Goal: Transaction & Acquisition: Book appointment/travel/reservation

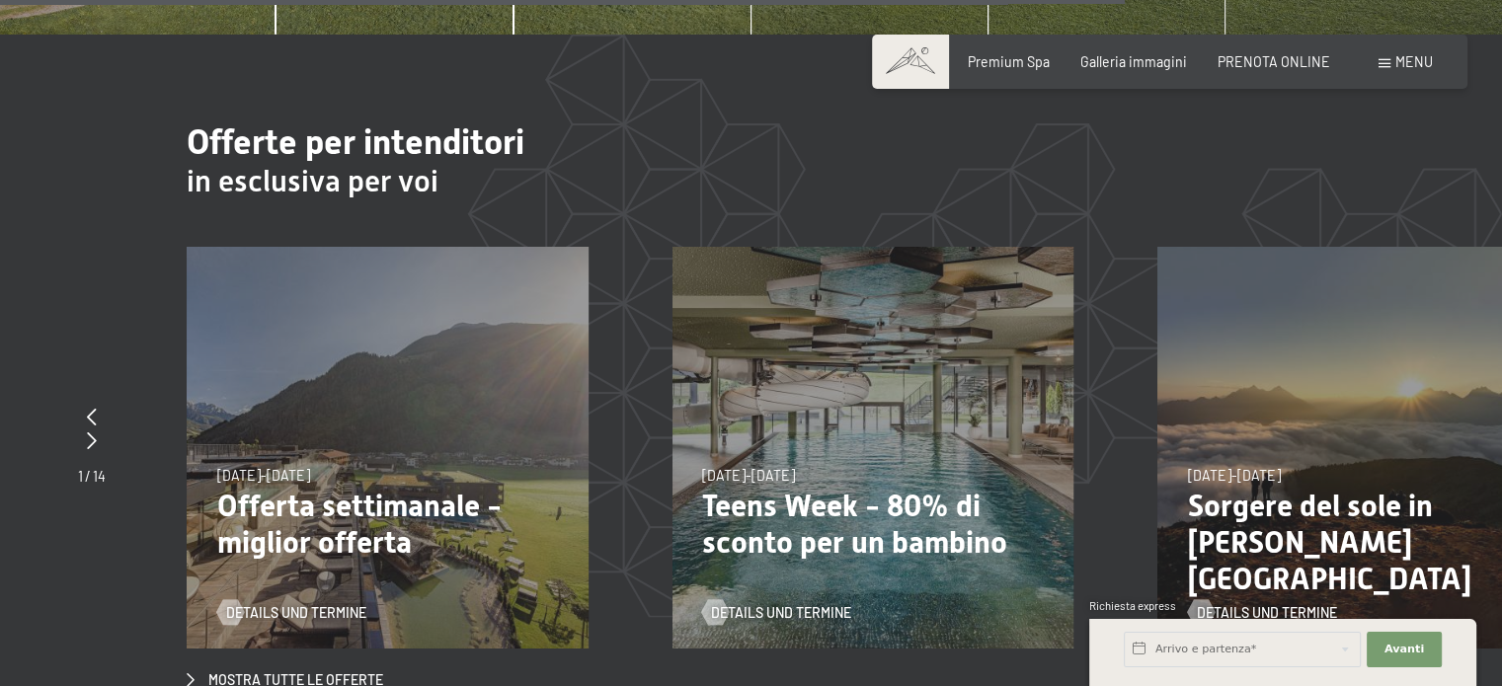
scroll to position [6418, 0]
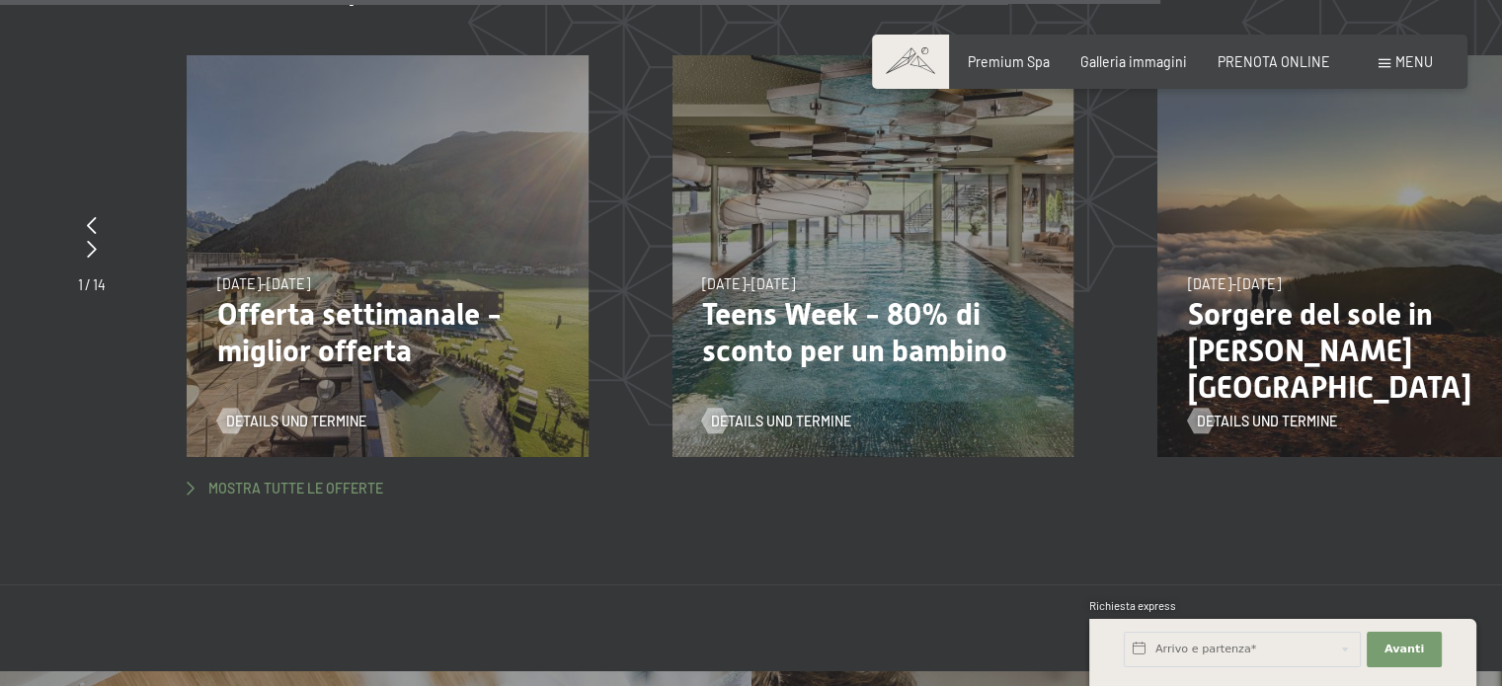
click at [333, 479] on span "Mostra tutte le offerte" at bounding box center [295, 489] width 175 height 20
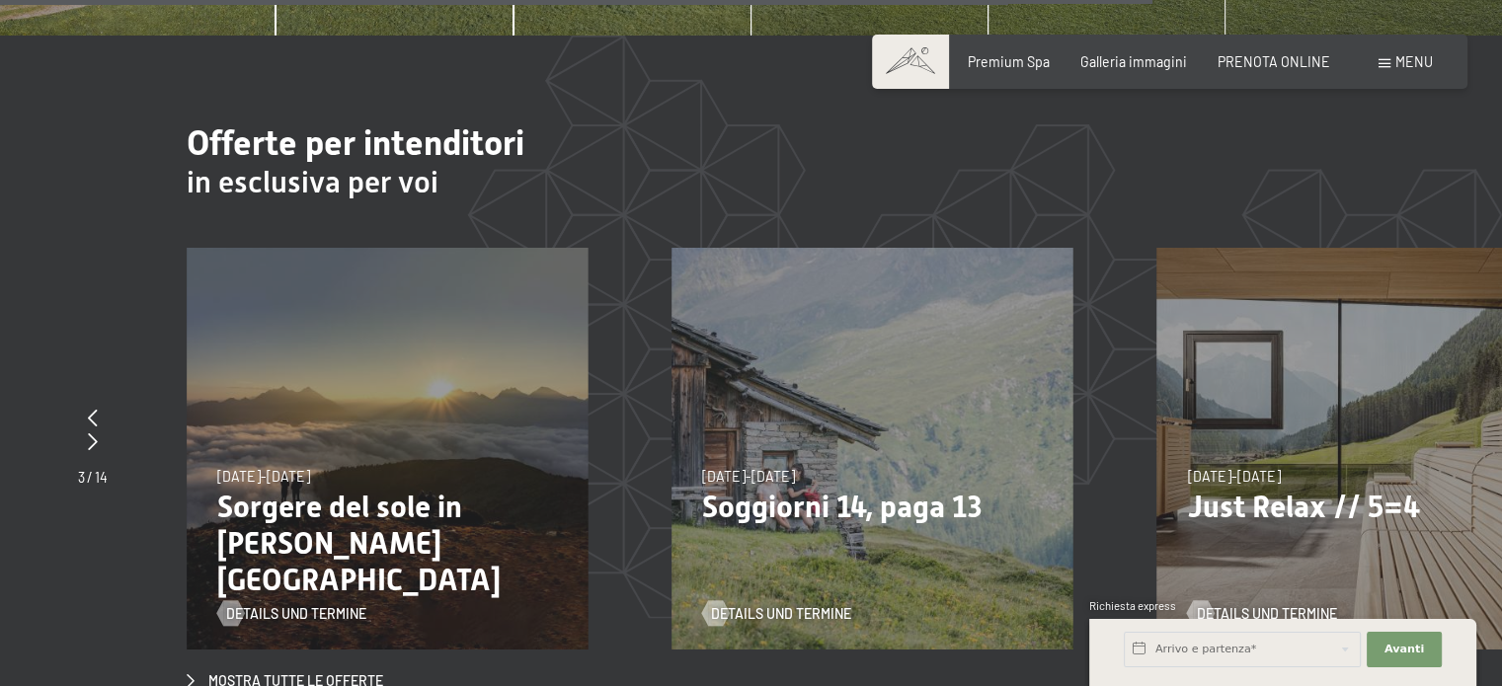
scroll to position [6221, 0]
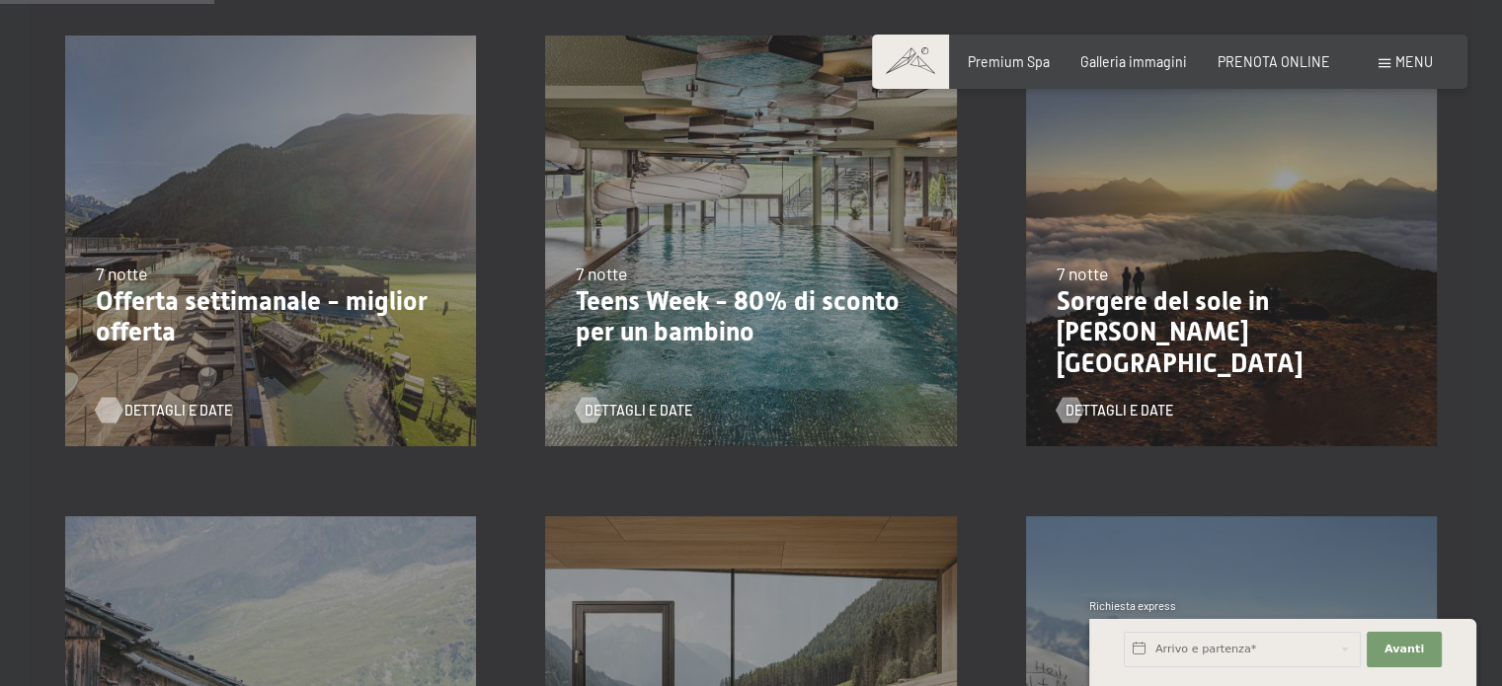
click at [170, 406] on span "Dettagli e Date" at bounding box center [178, 411] width 108 height 20
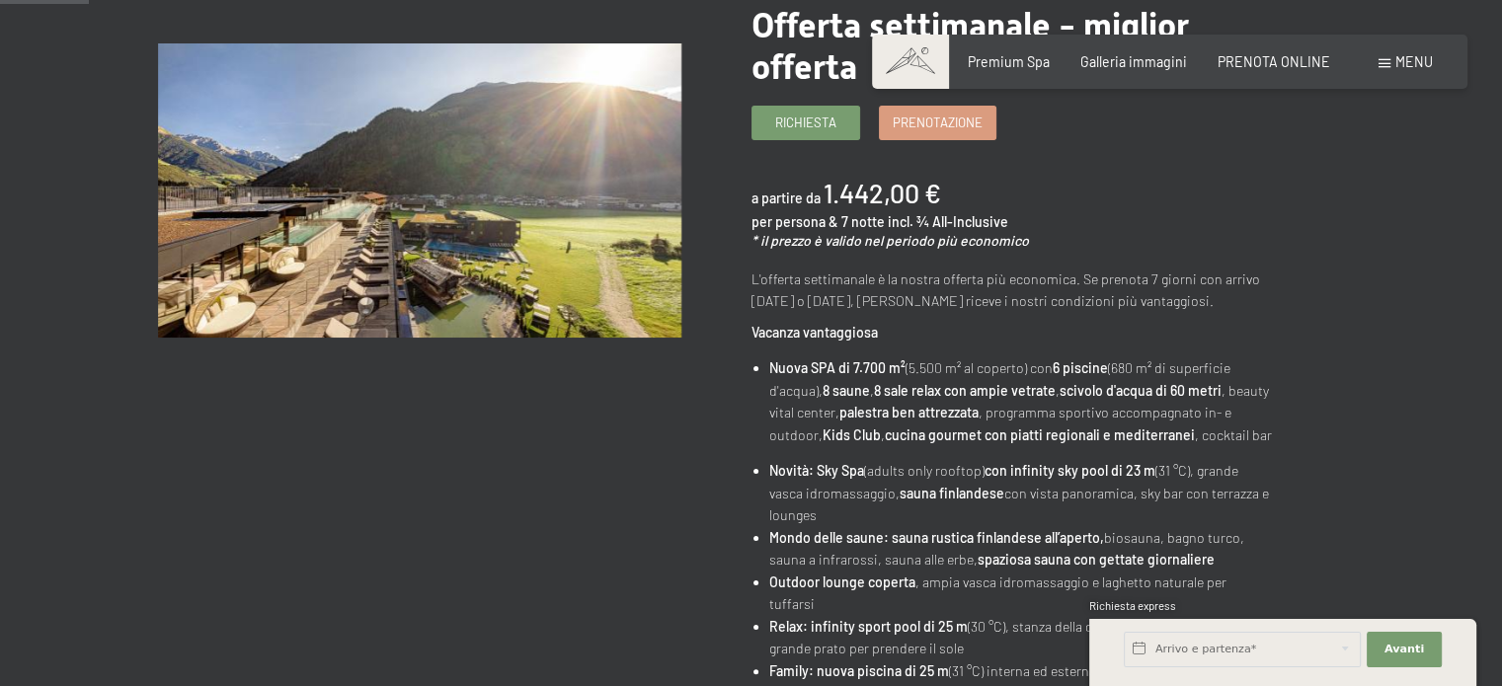
scroll to position [296, 0]
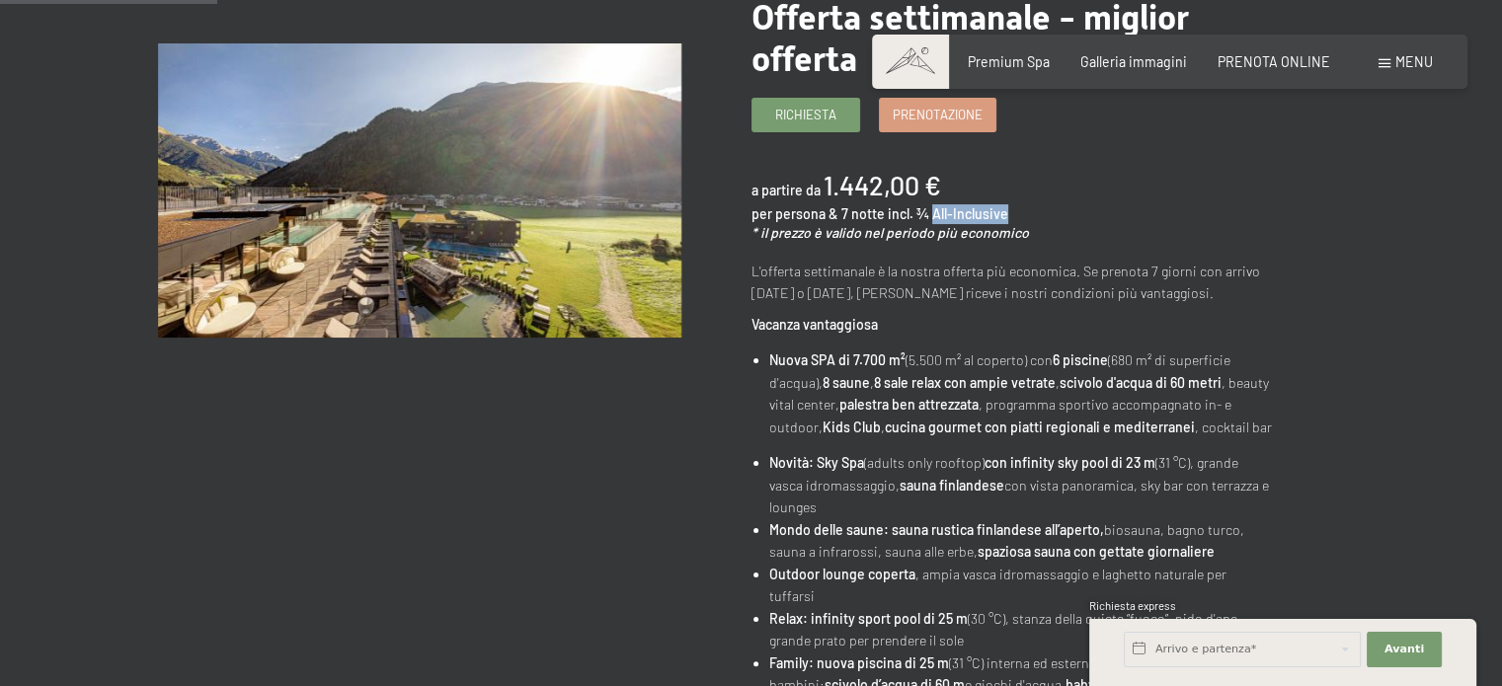
drag, startPoint x: 932, startPoint y: 212, endPoint x: 1008, endPoint y: 207, distance: 76.2
click at [1008, 207] on div "a partire da 1.442,00 € per persona & 7 notte incl. ¾ All-Inclusive * il prezzo…" at bounding box center [1012, 205] width 523 height 76
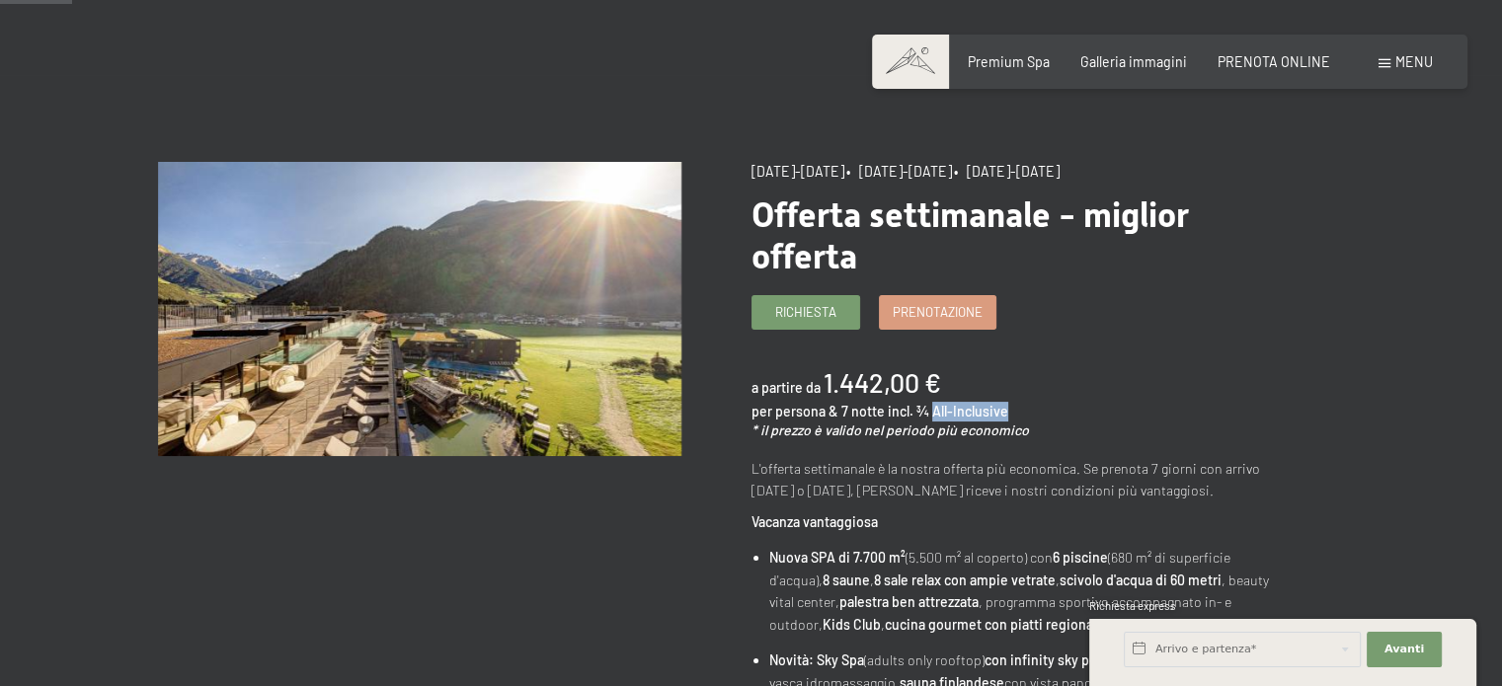
scroll to position [0, 0]
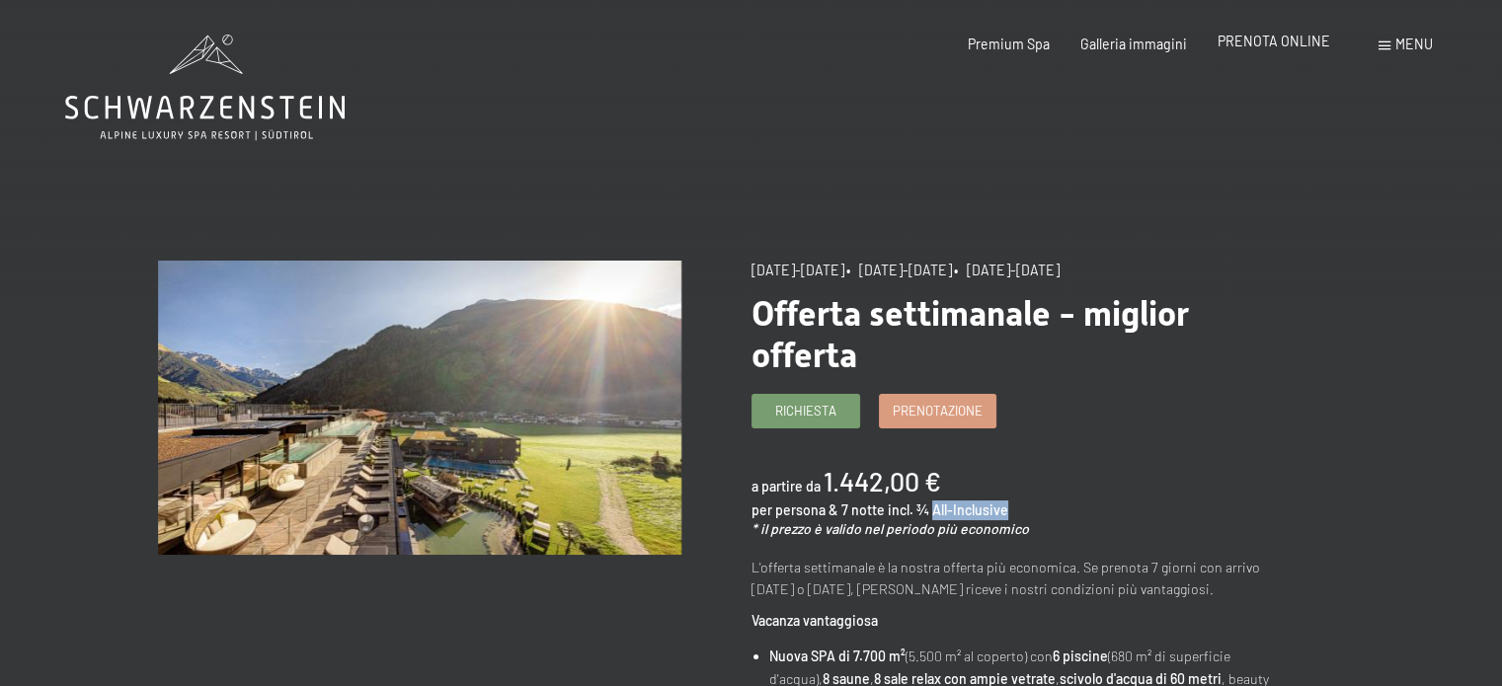
click at [1263, 42] on span "PRENOTA ONLINE" at bounding box center [1274, 41] width 113 height 17
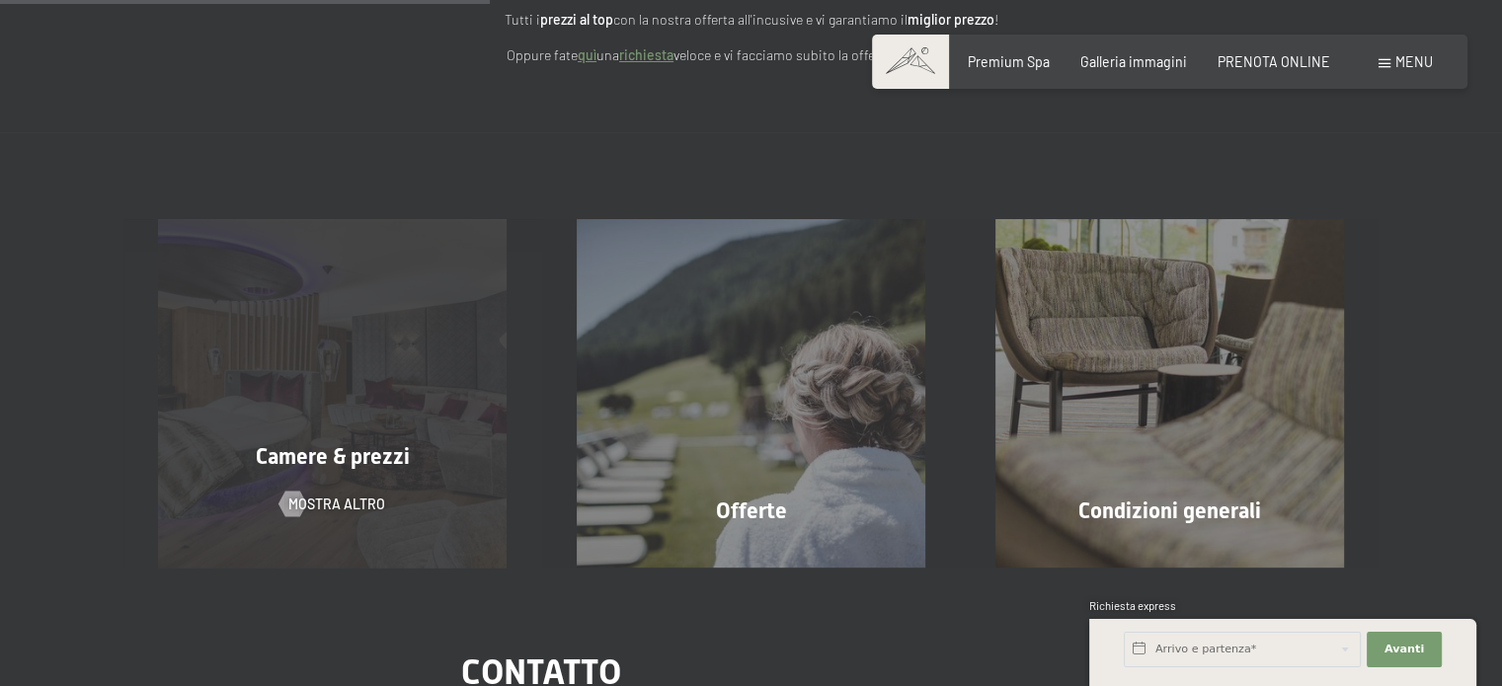
click at [383, 354] on div "Camere & prezzi mostra altro" at bounding box center [332, 393] width 419 height 349
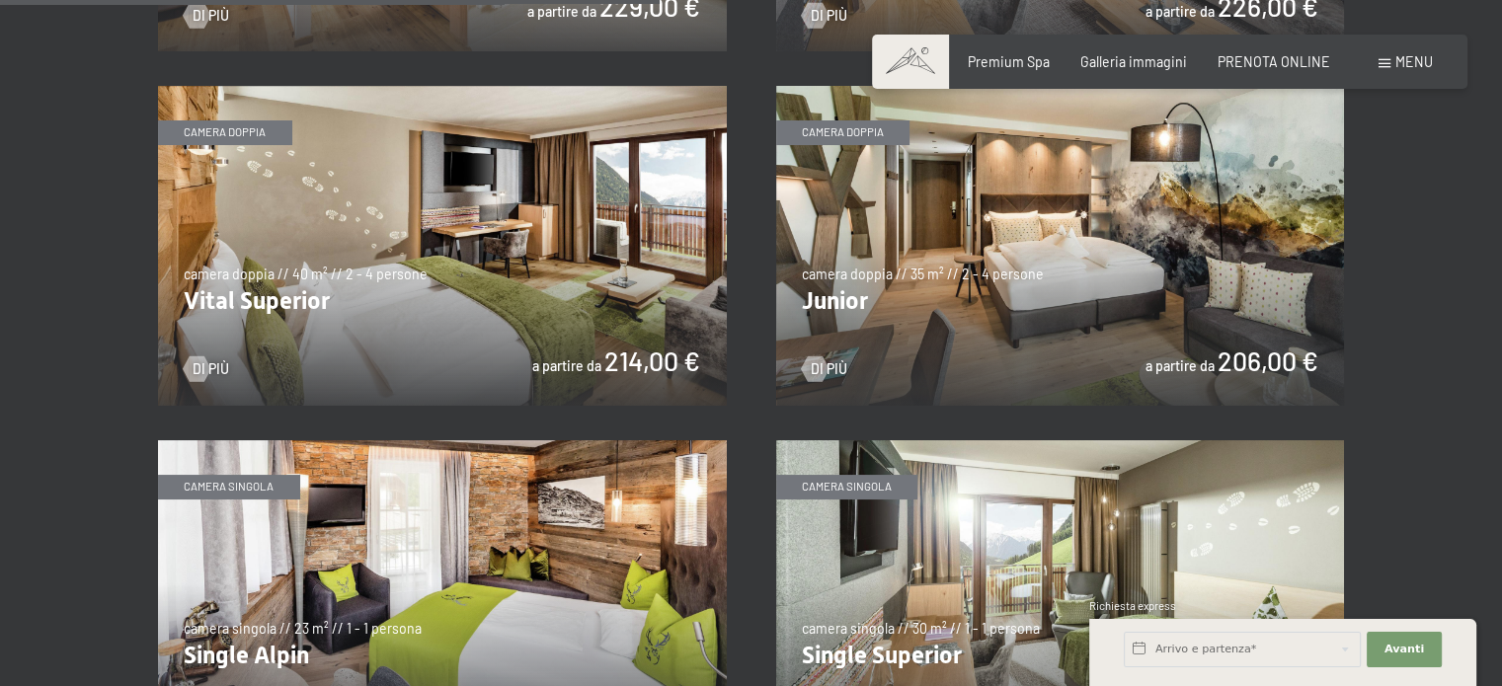
scroll to position [2469, 0]
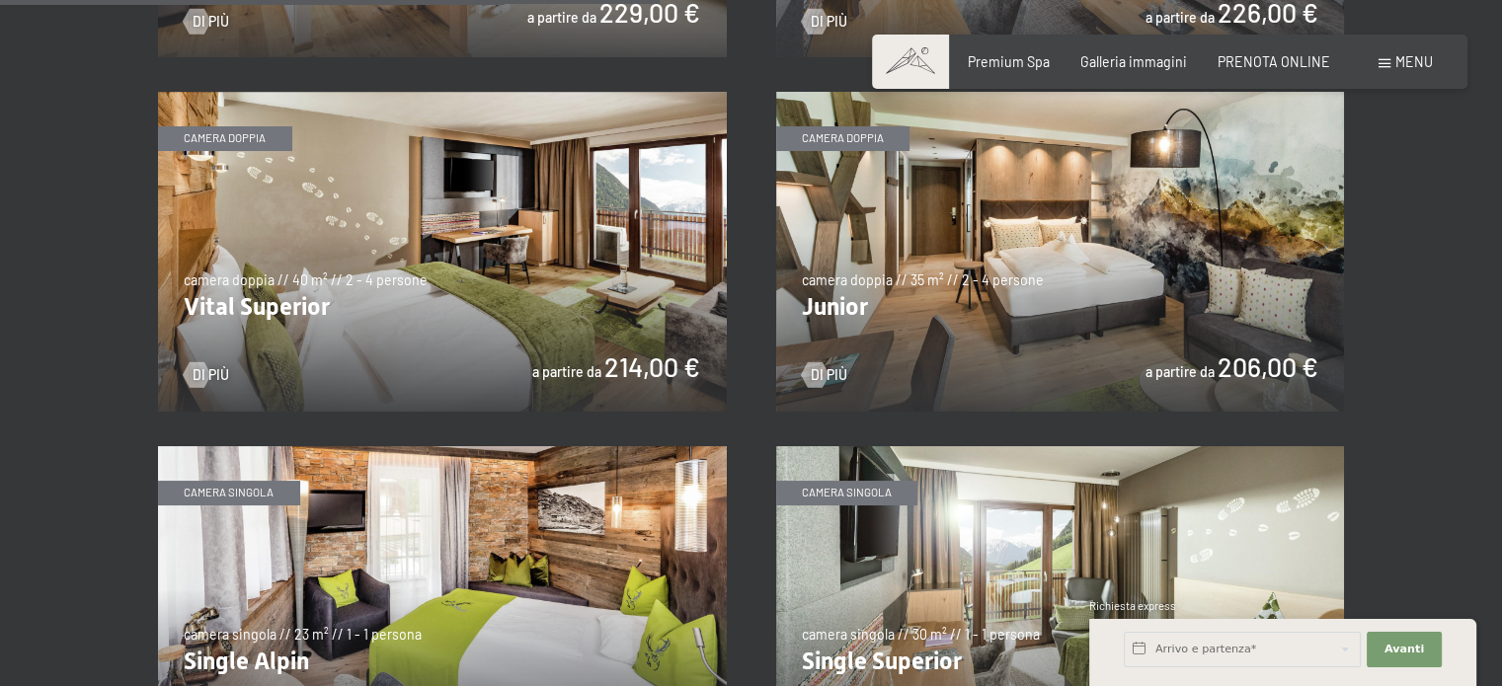
click at [1165, 235] on img at bounding box center [1060, 252] width 569 height 320
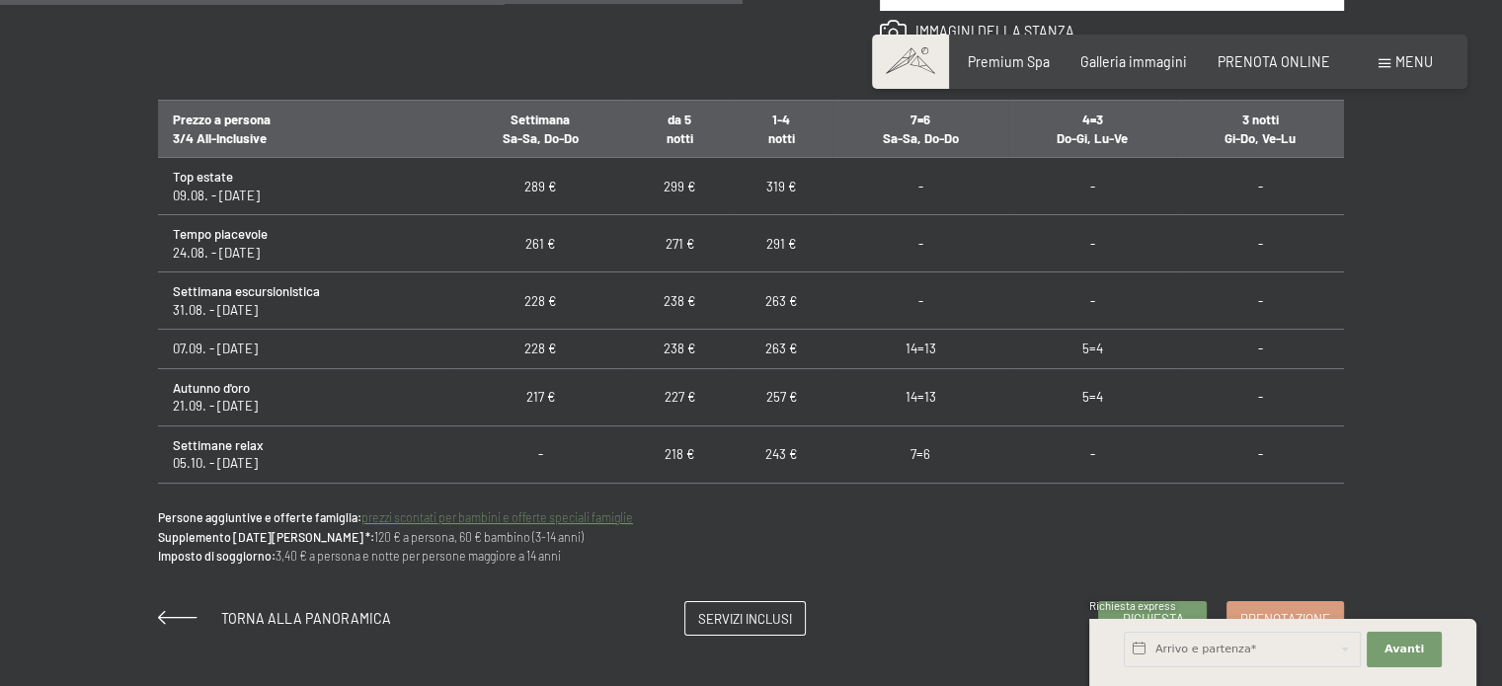
scroll to position [1185, 0]
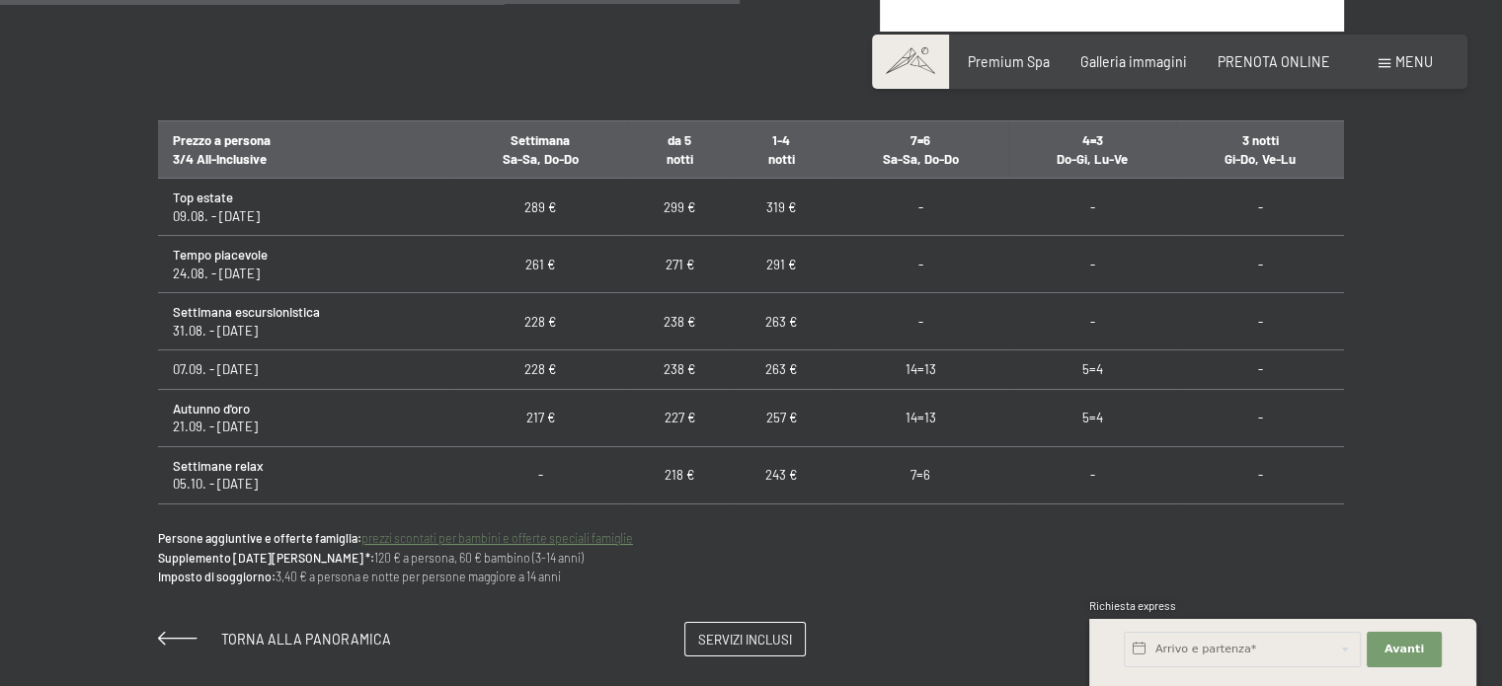
click at [668, 477] on td "218 €" at bounding box center [679, 474] width 102 height 57
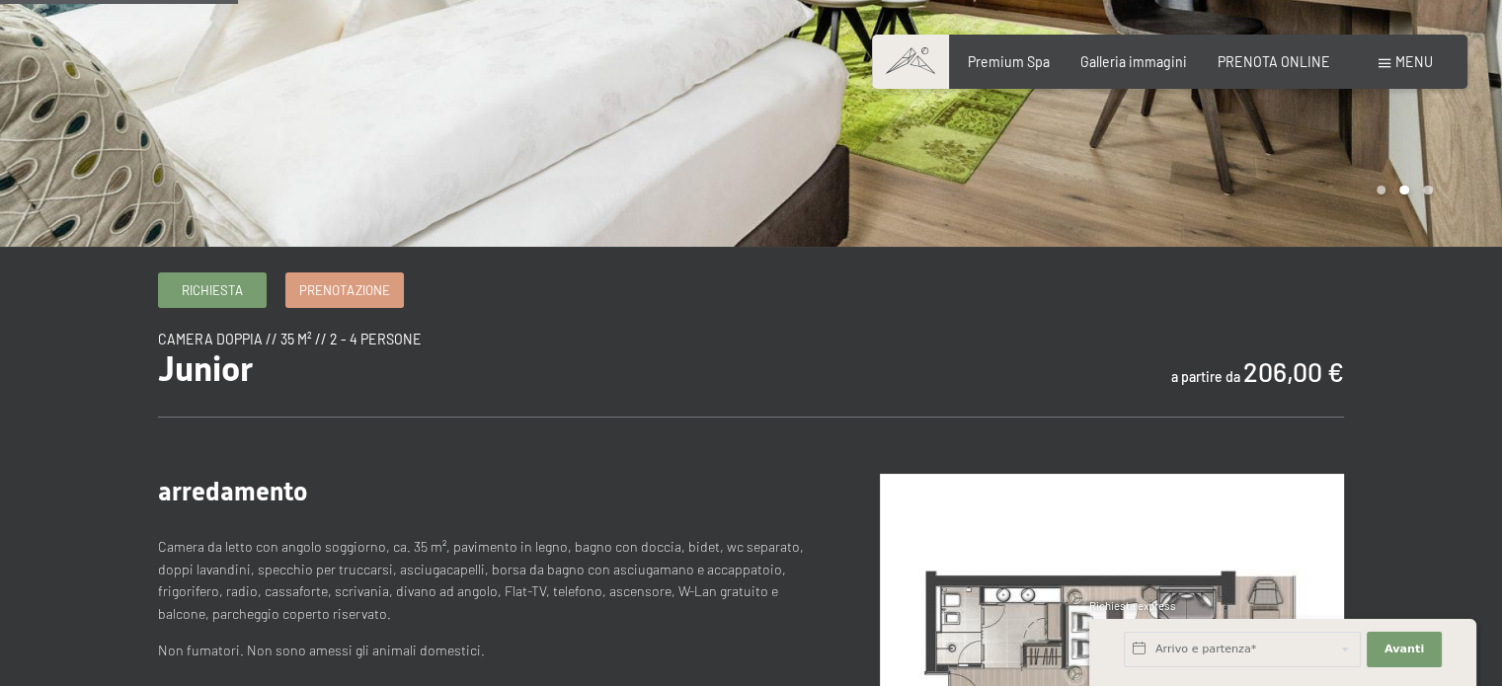
scroll to position [0, 0]
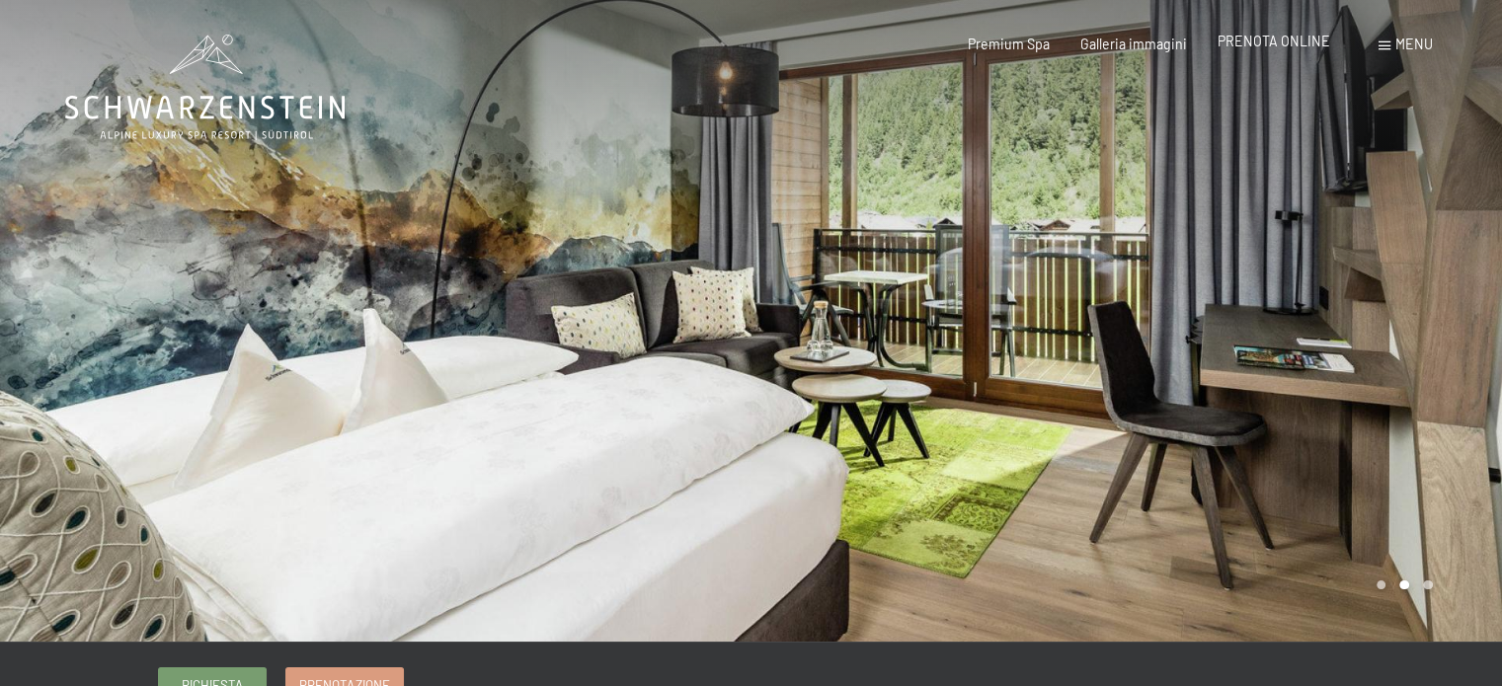
click at [1251, 43] on span "PRENOTA ONLINE" at bounding box center [1274, 41] width 113 height 17
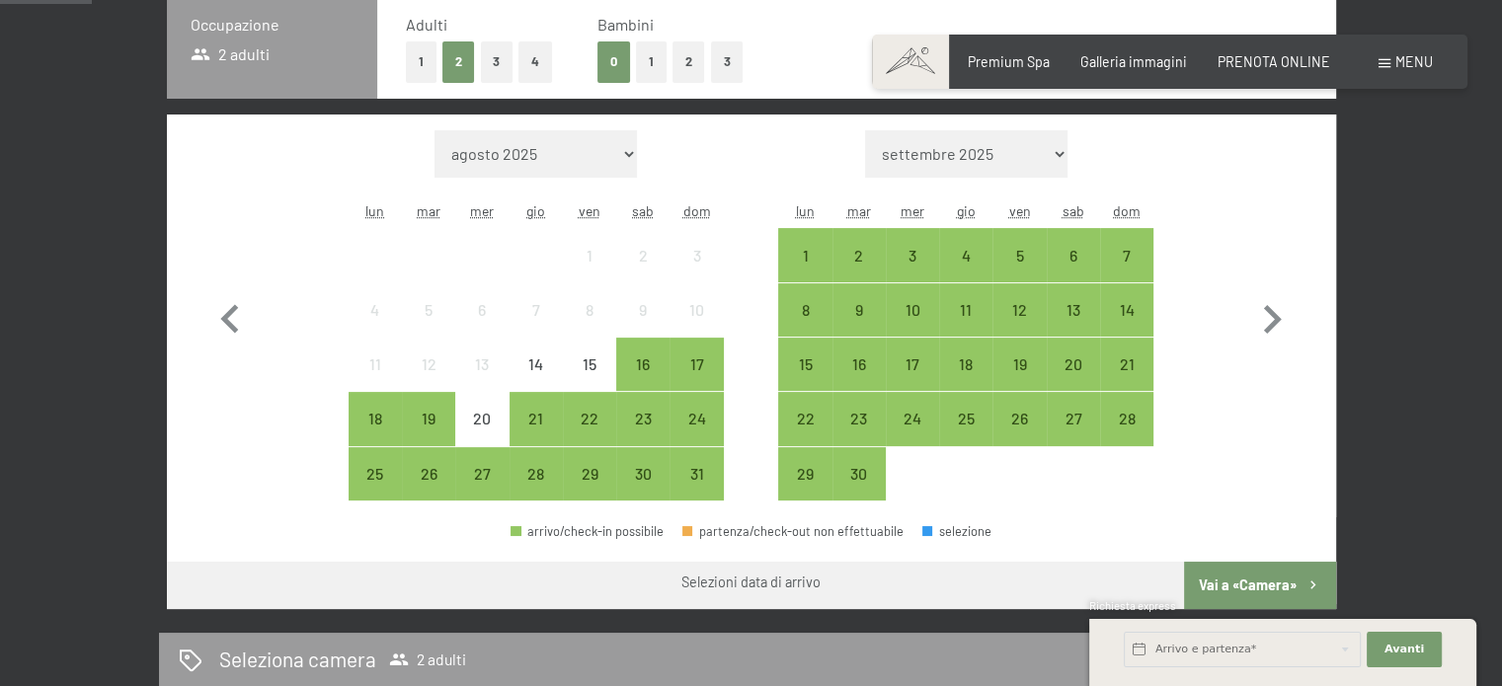
scroll to position [395, 0]
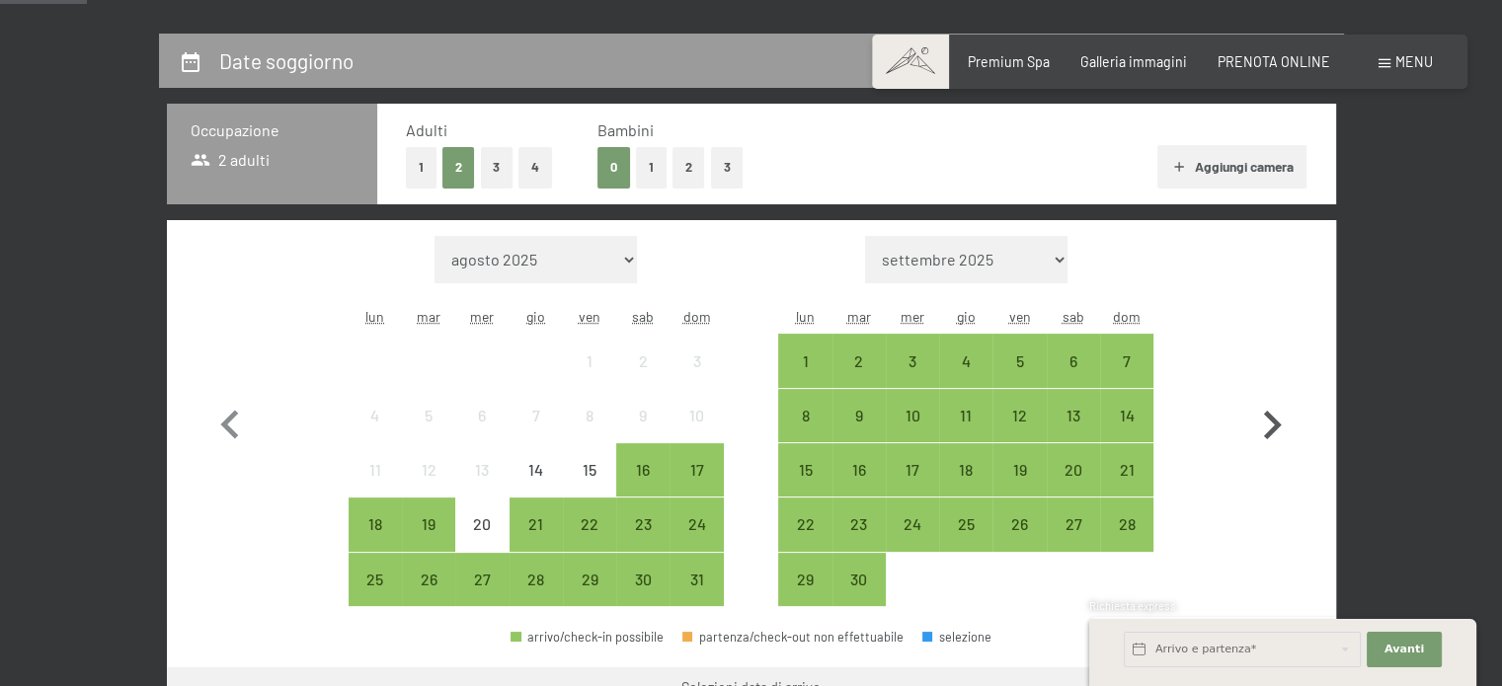
click at [1272, 428] on icon "button" at bounding box center [1273, 425] width 18 height 29
select select "[DATE]"
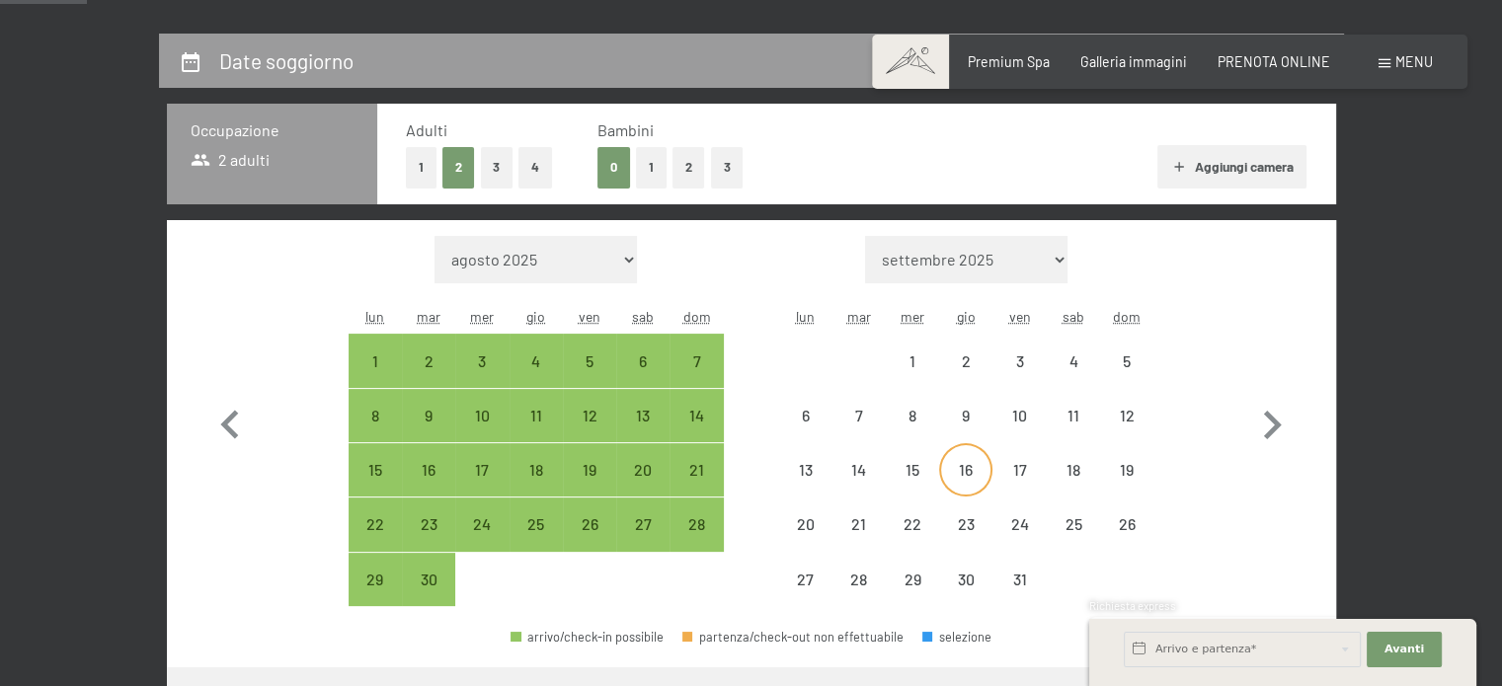
select select "[DATE]"
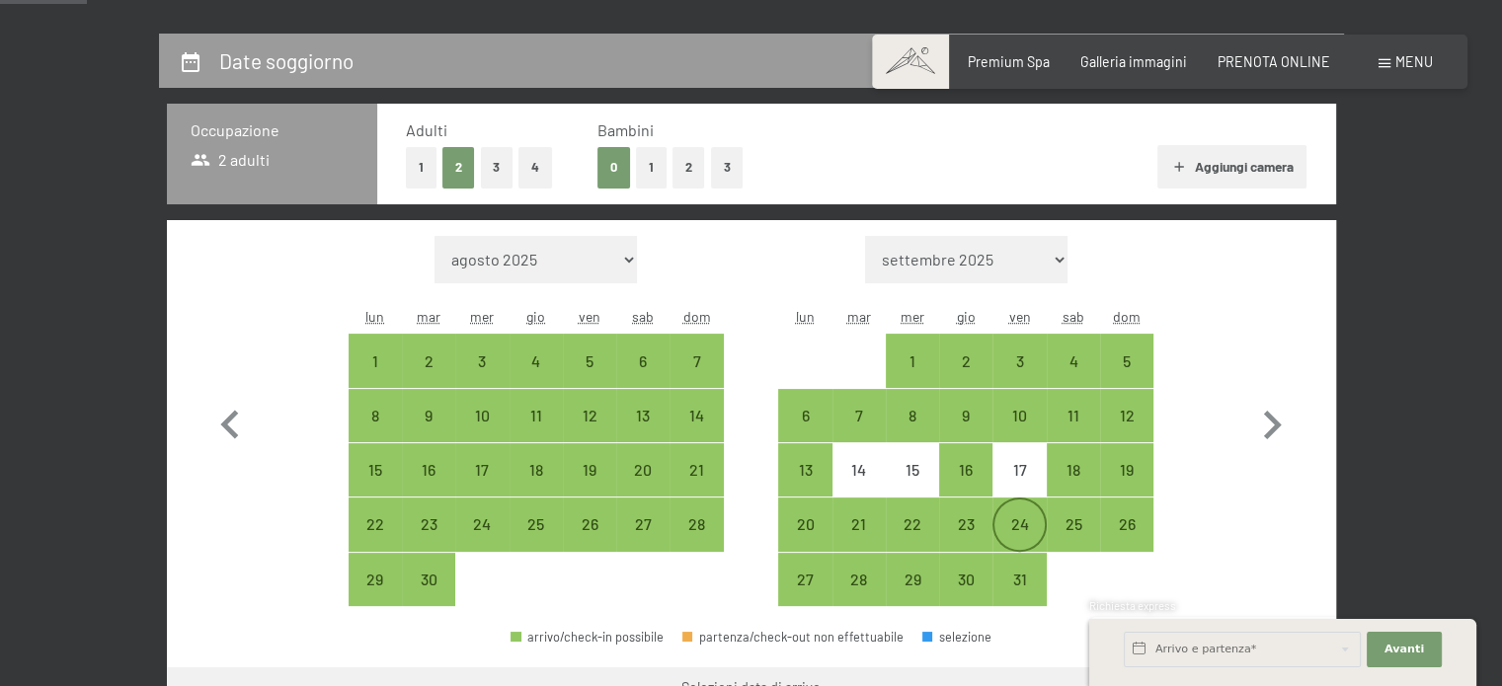
click at [1031, 516] on div "24" at bounding box center [1018, 540] width 49 height 49
select select "[DATE]"
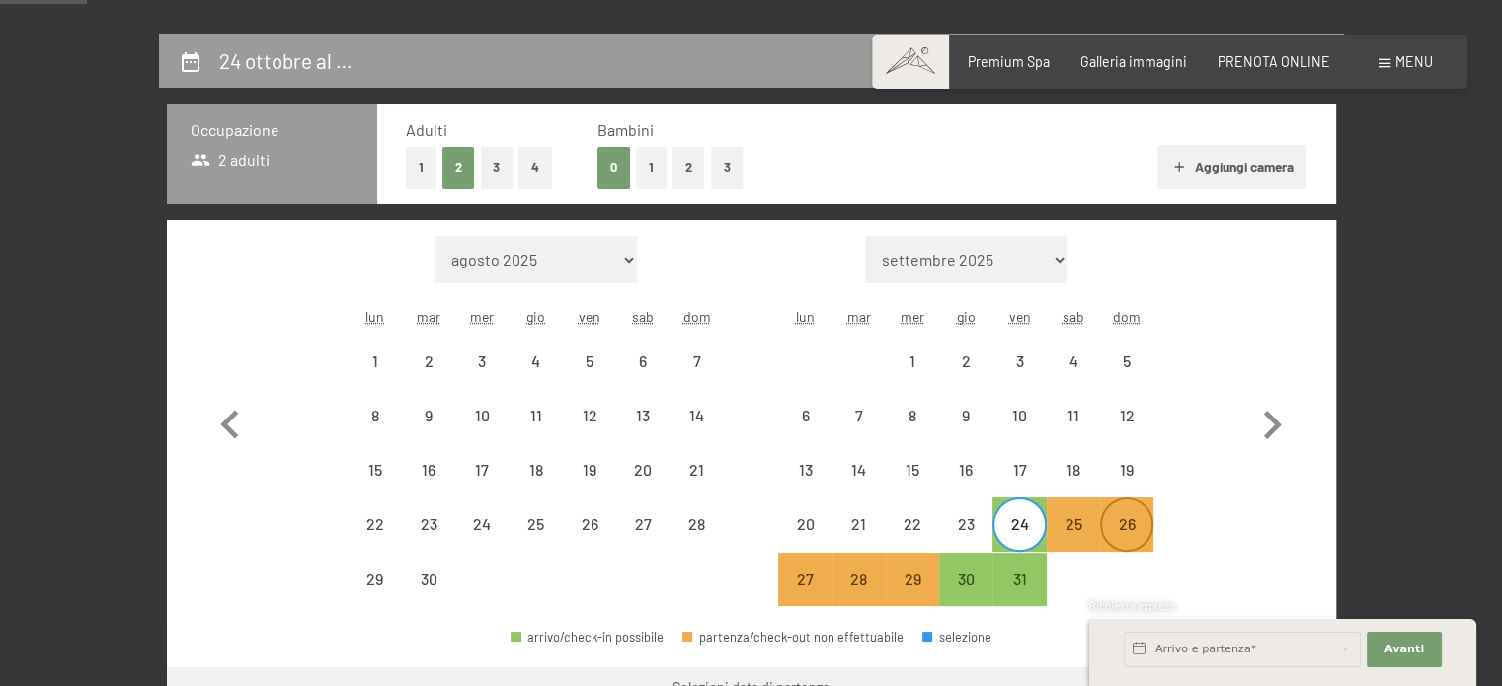
click at [1145, 529] on div "26" at bounding box center [1126, 540] width 49 height 49
select select "[DATE]"
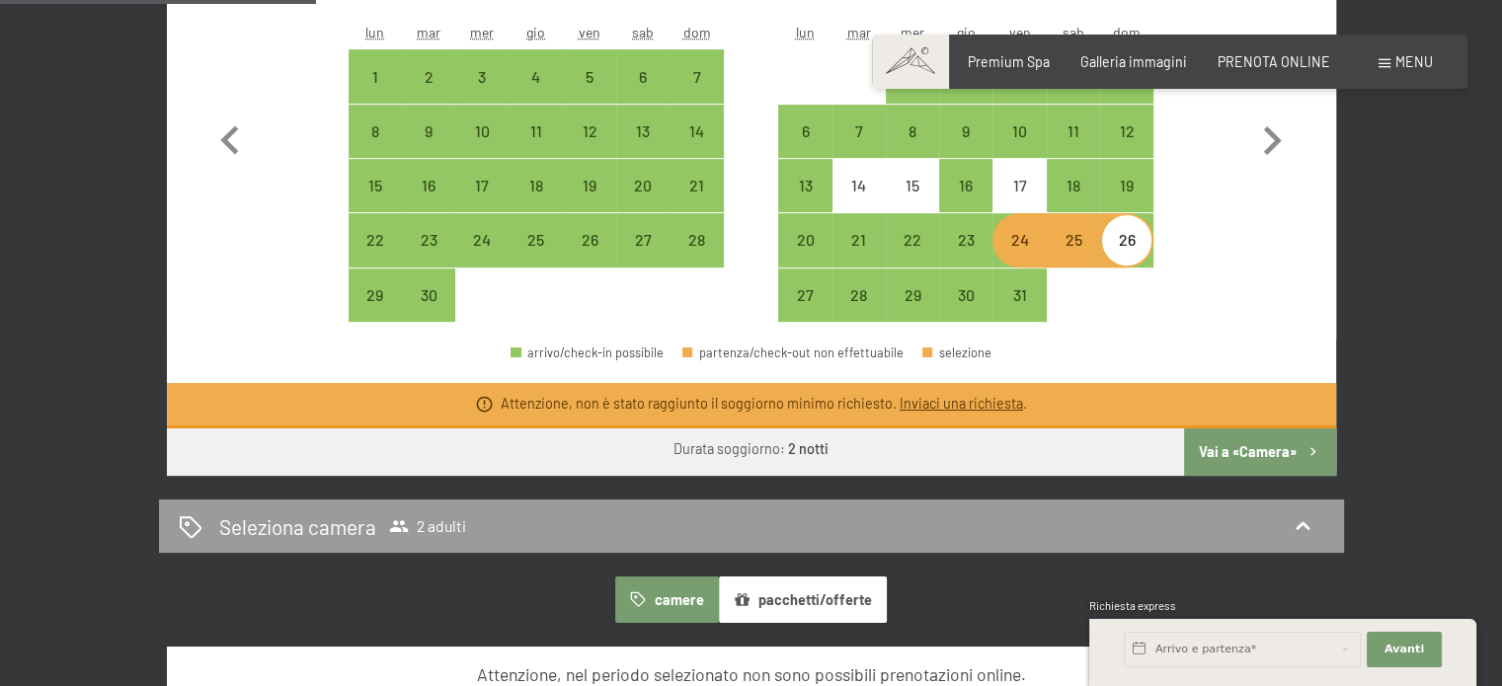
scroll to position [691, 0]
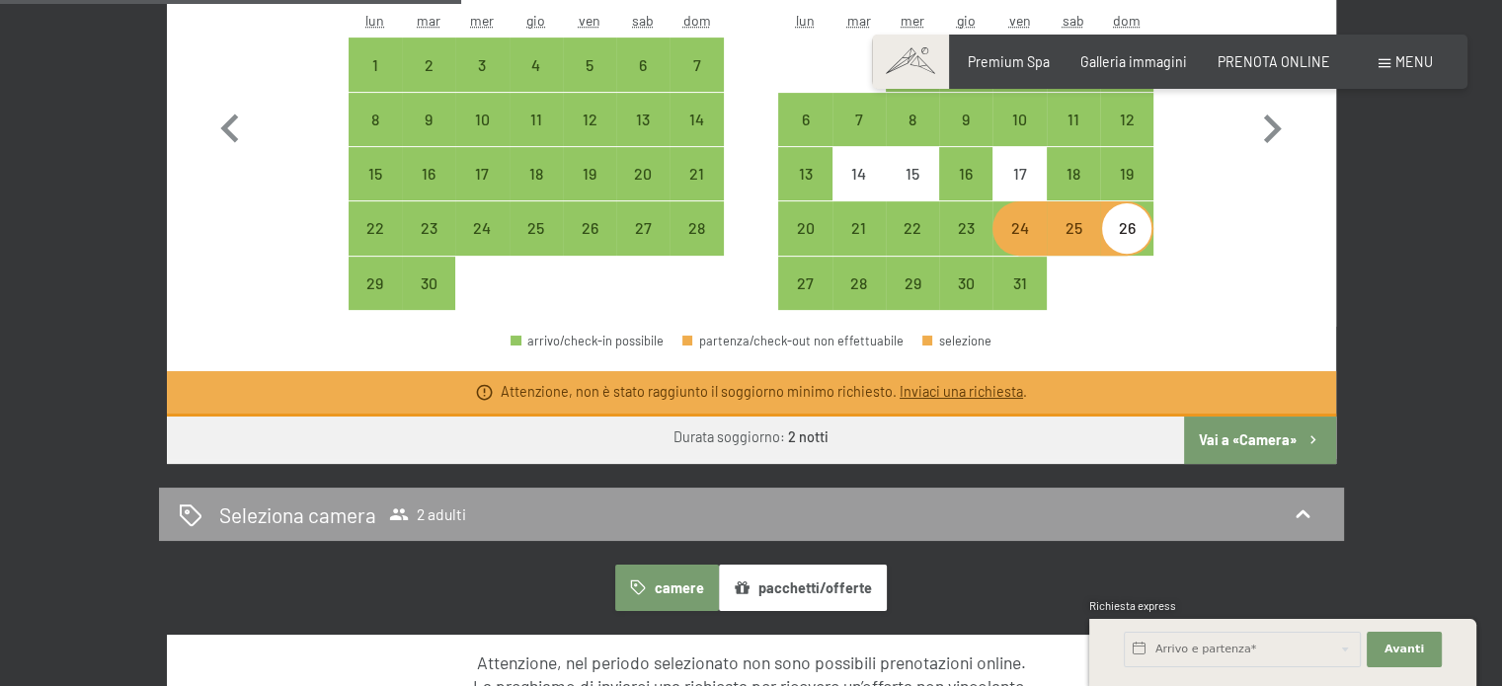
click at [803, 439] on b "2 notti" at bounding box center [808, 437] width 40 height 17
click at [1021, 224] on div "24" at bounding box center [1018, 244] width 49 height 49
select select "[DATE]"
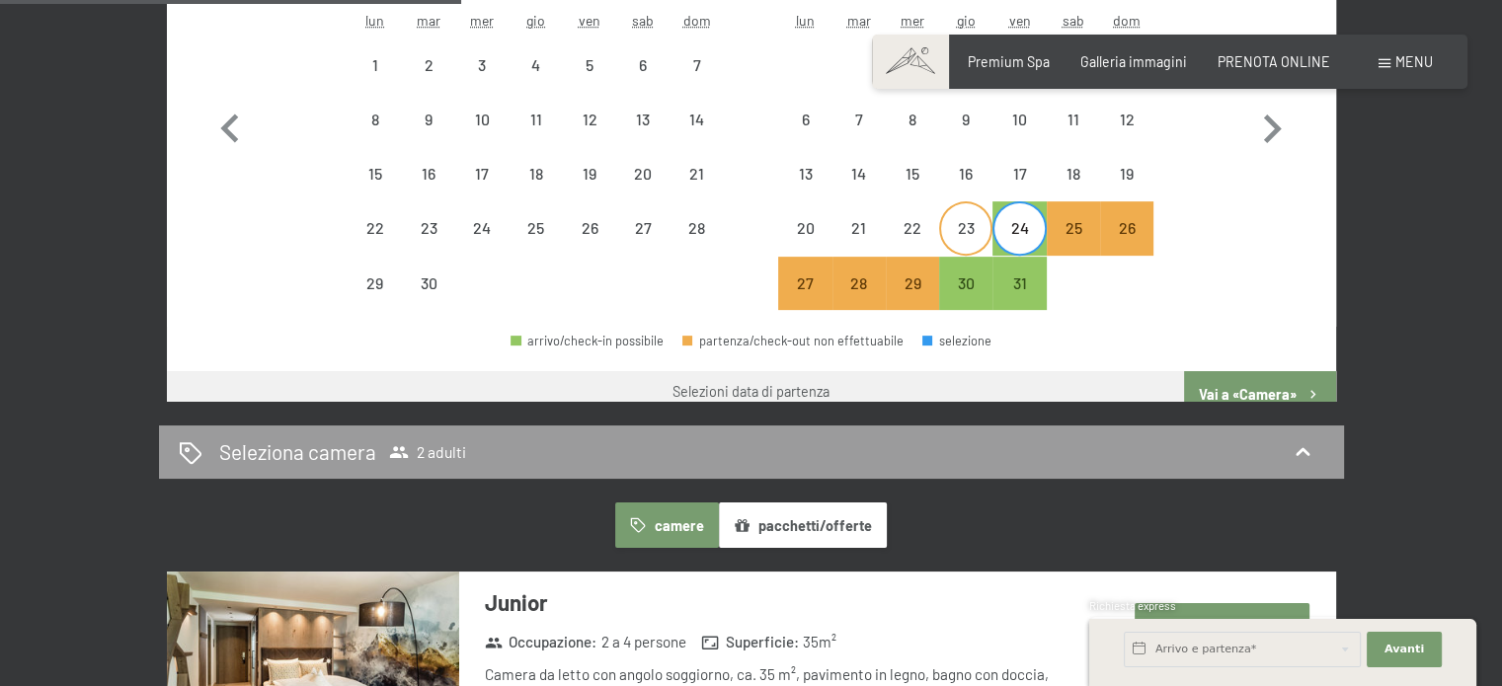
click at [984, 232] on div "23" at bounding box center [965, 244] width 49 height 49
select select "[DATE]"
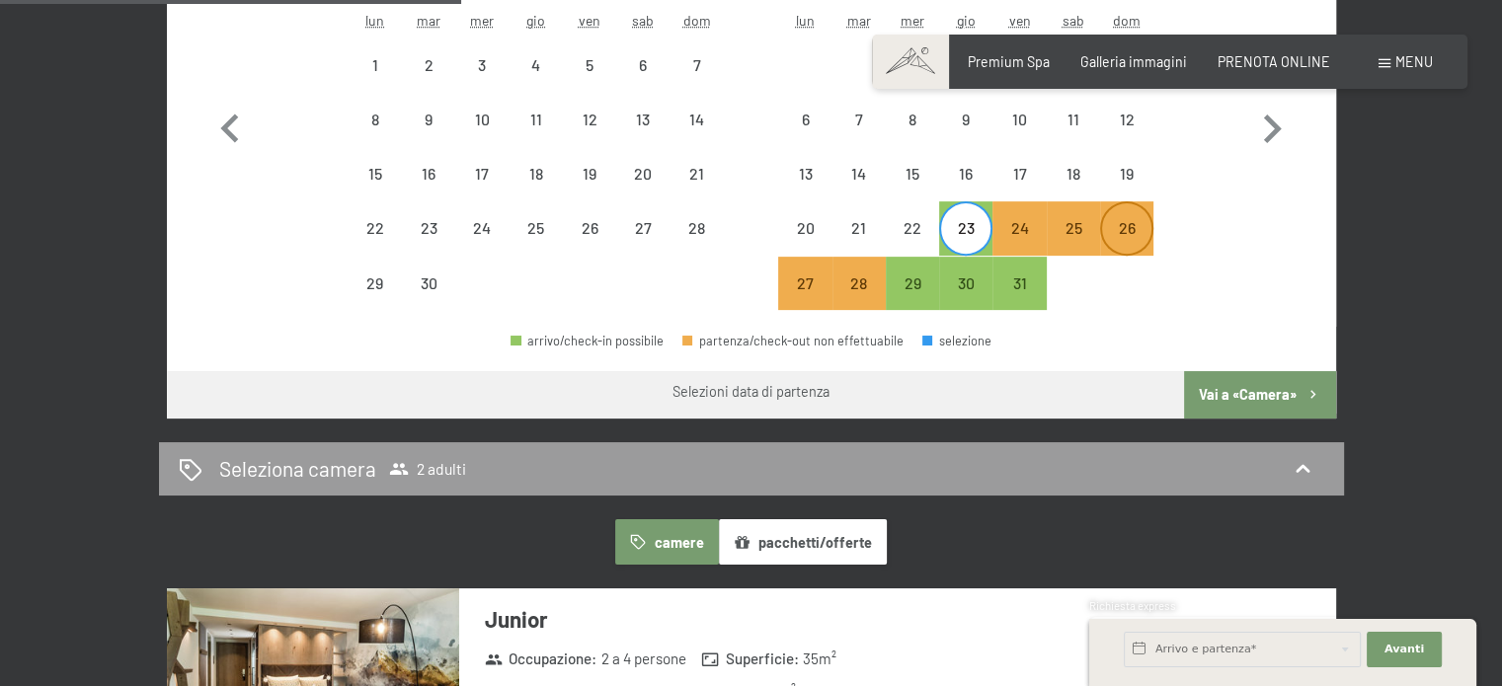
click at [1128, 222] on div "26" at bounding box center [1126, 244] width 49 height 49
select select "[DATE]"
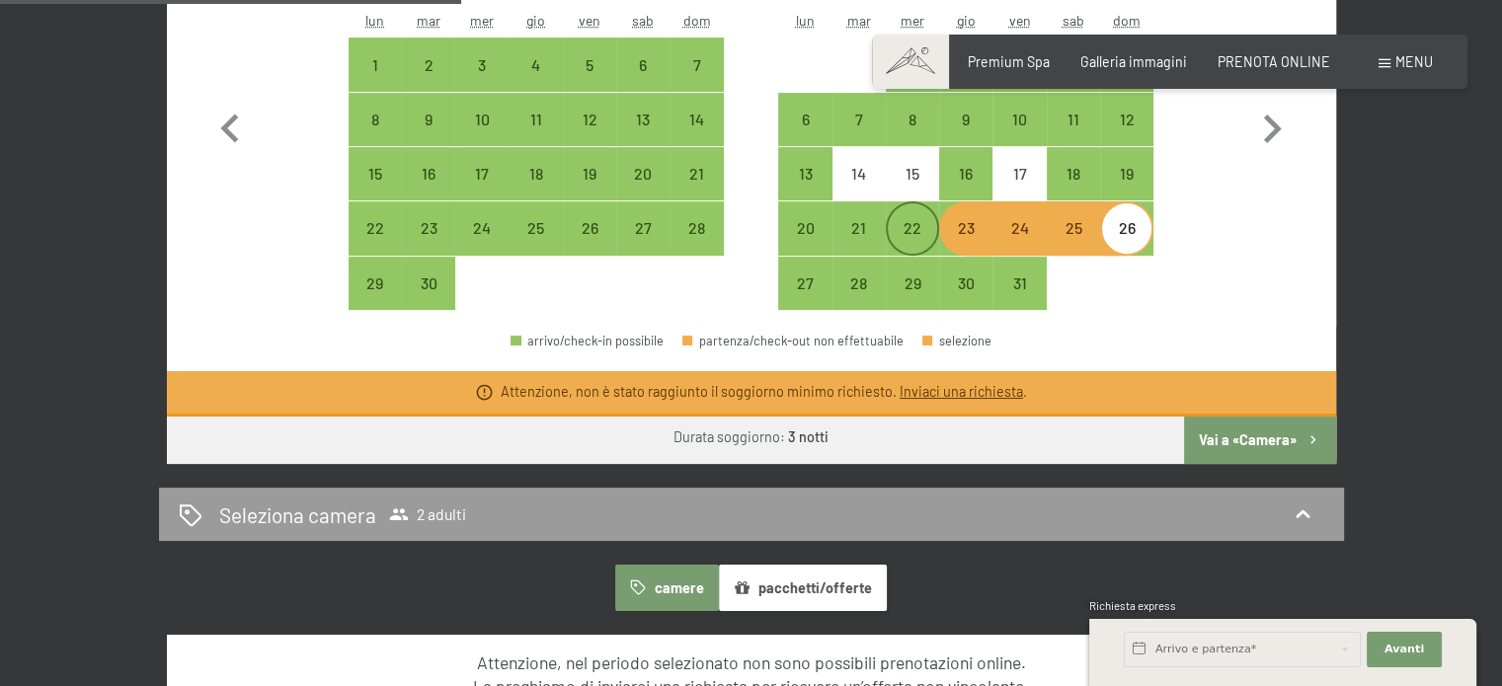
click at [922, 230] on div "22" at bounding box center [912, 244] width 49 height 49
select select "[DATE]"
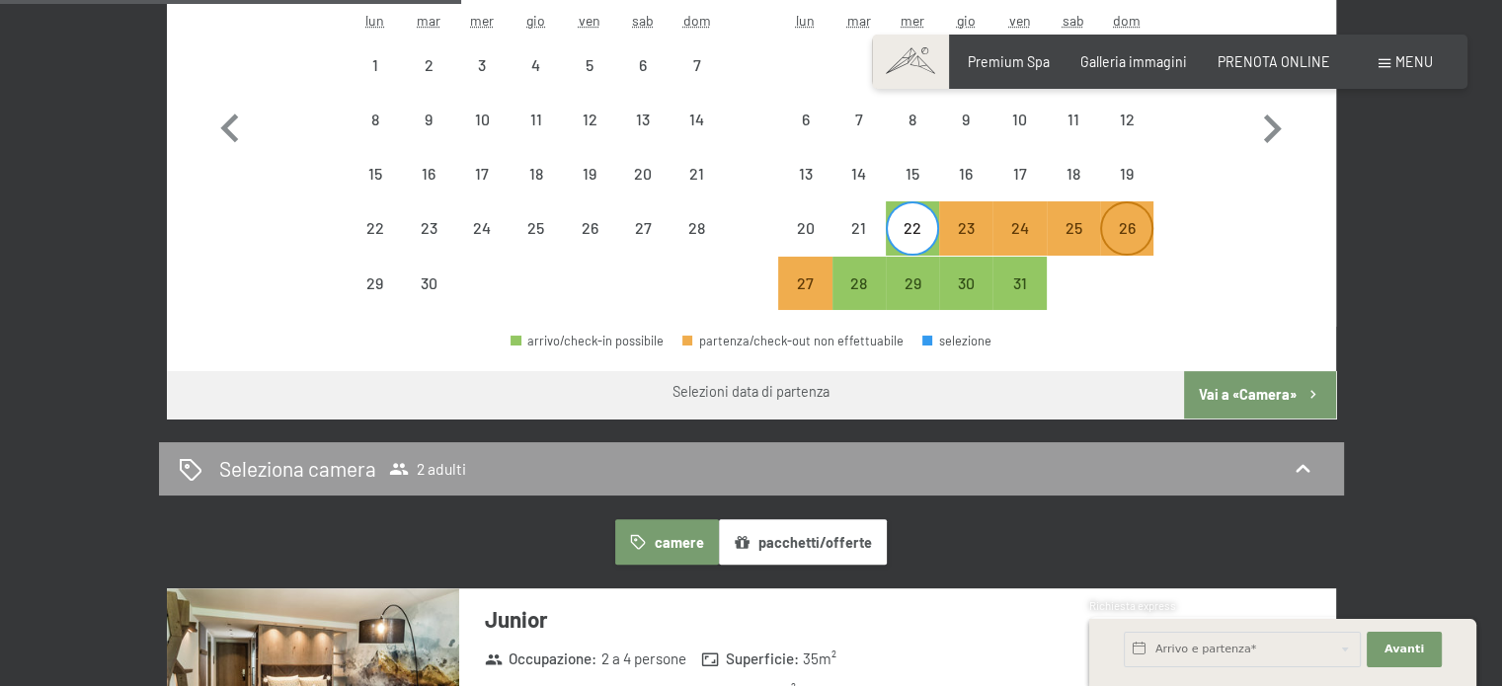
click at [1125, 215] on div "26" at bounding box center [1126, 227] width 49 height 49
select select "[DATE]"
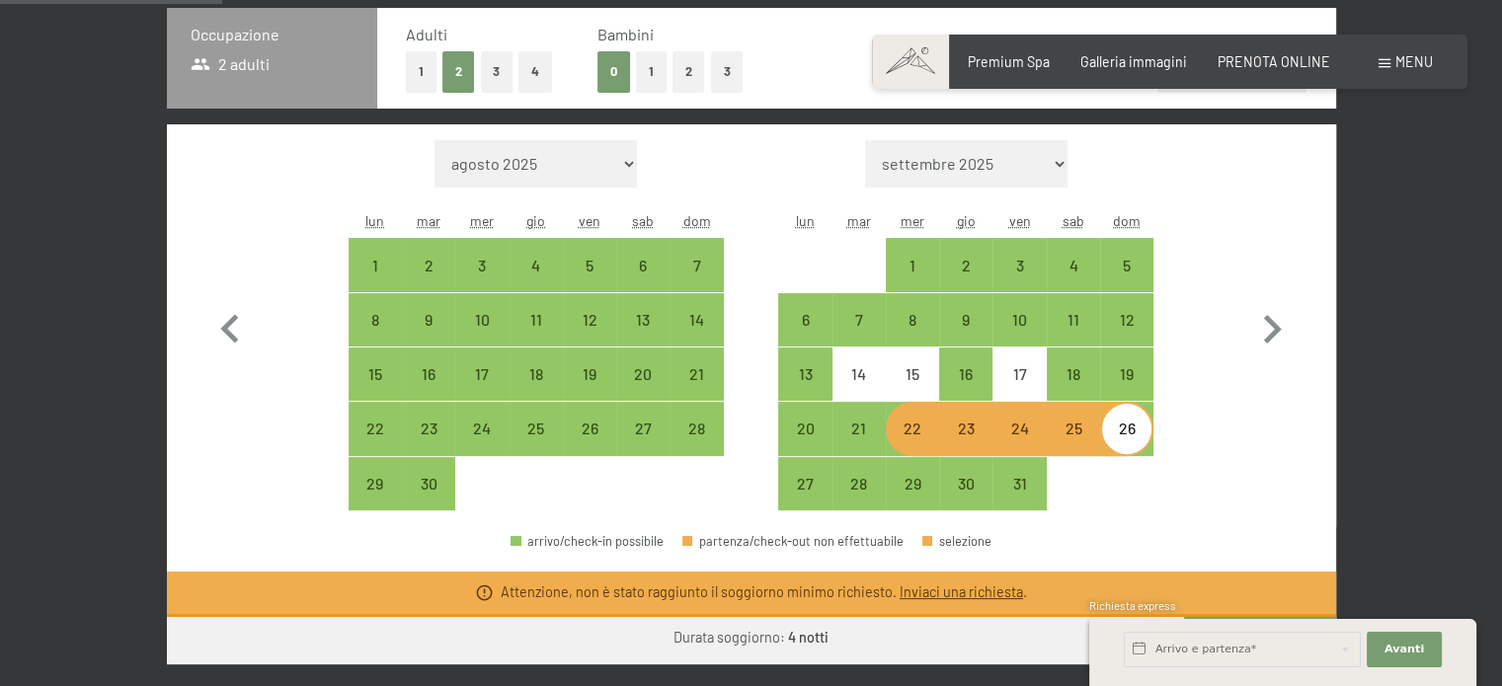
scroll to position [494, 0]
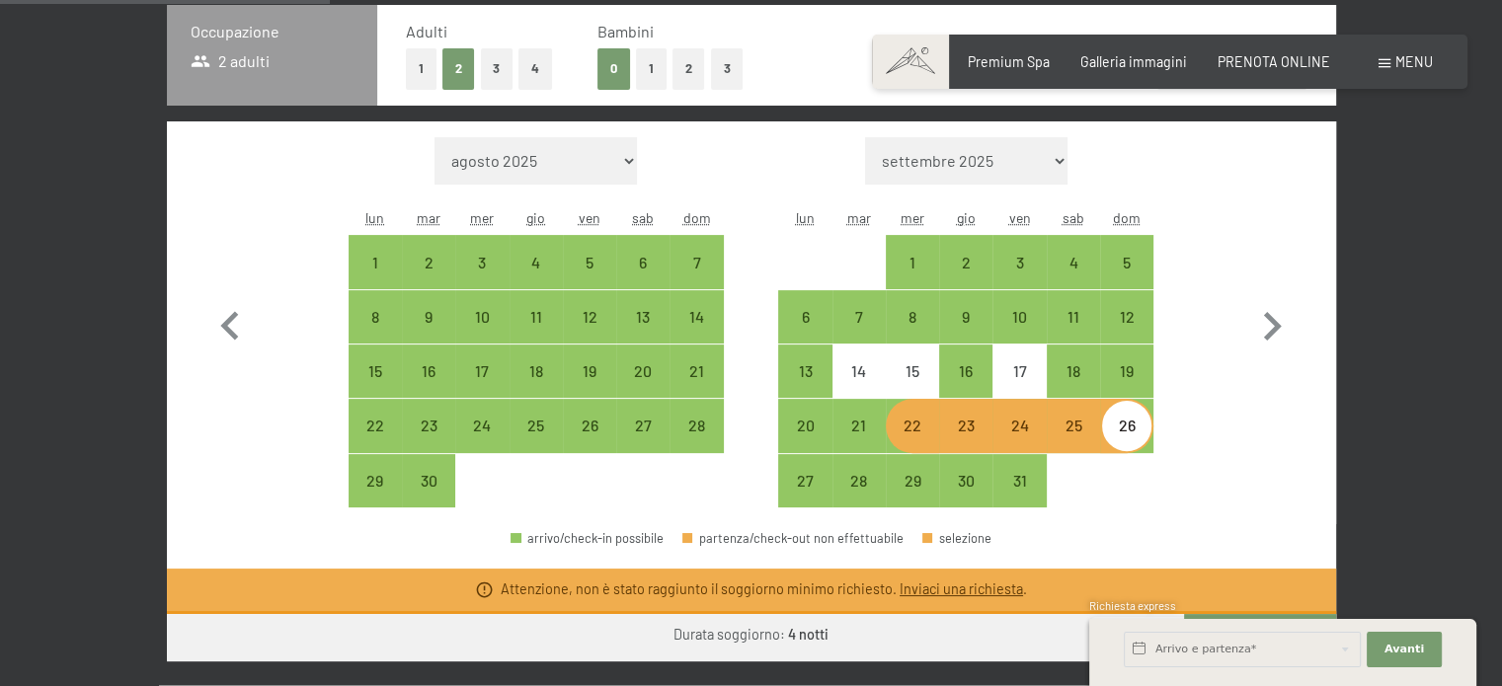
click at [1067, 433] on div "25" at bounding box center [1073, 442] width 49 height 49
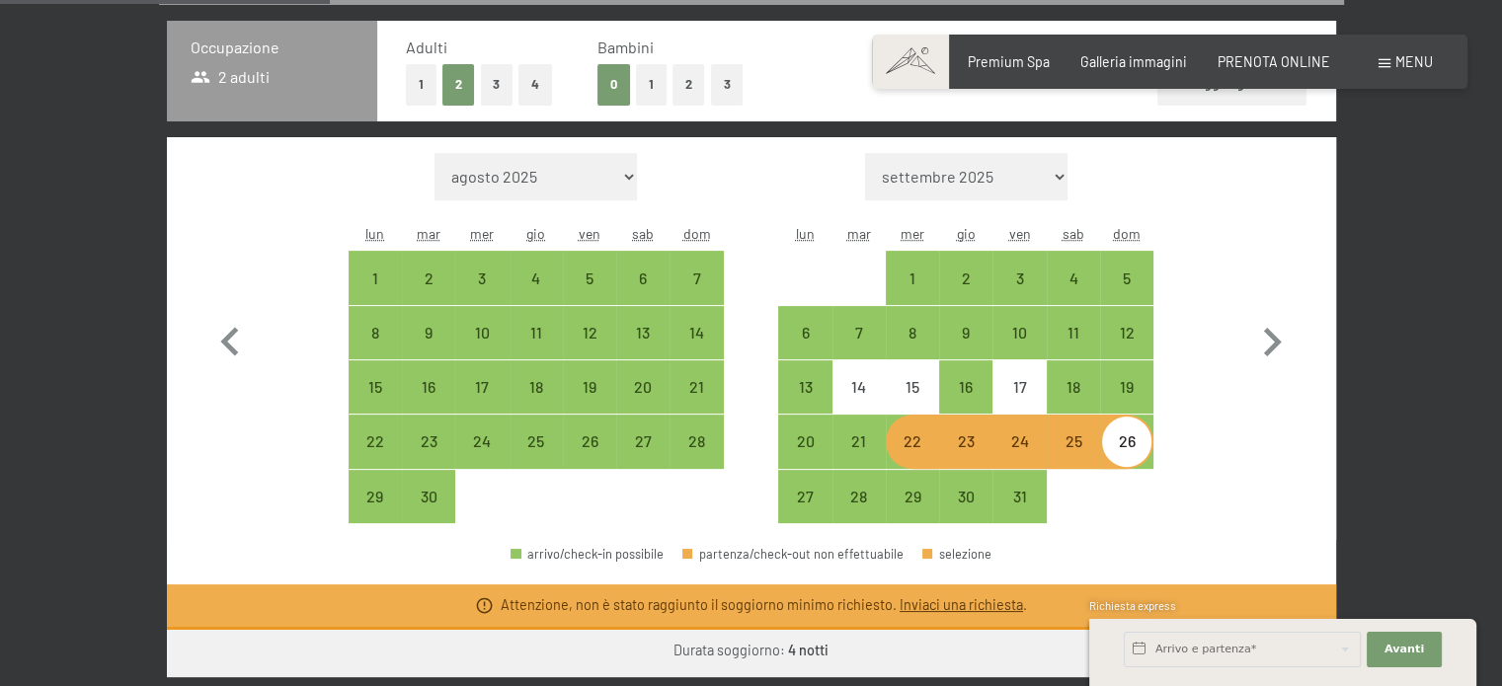
select select "[DATE]"
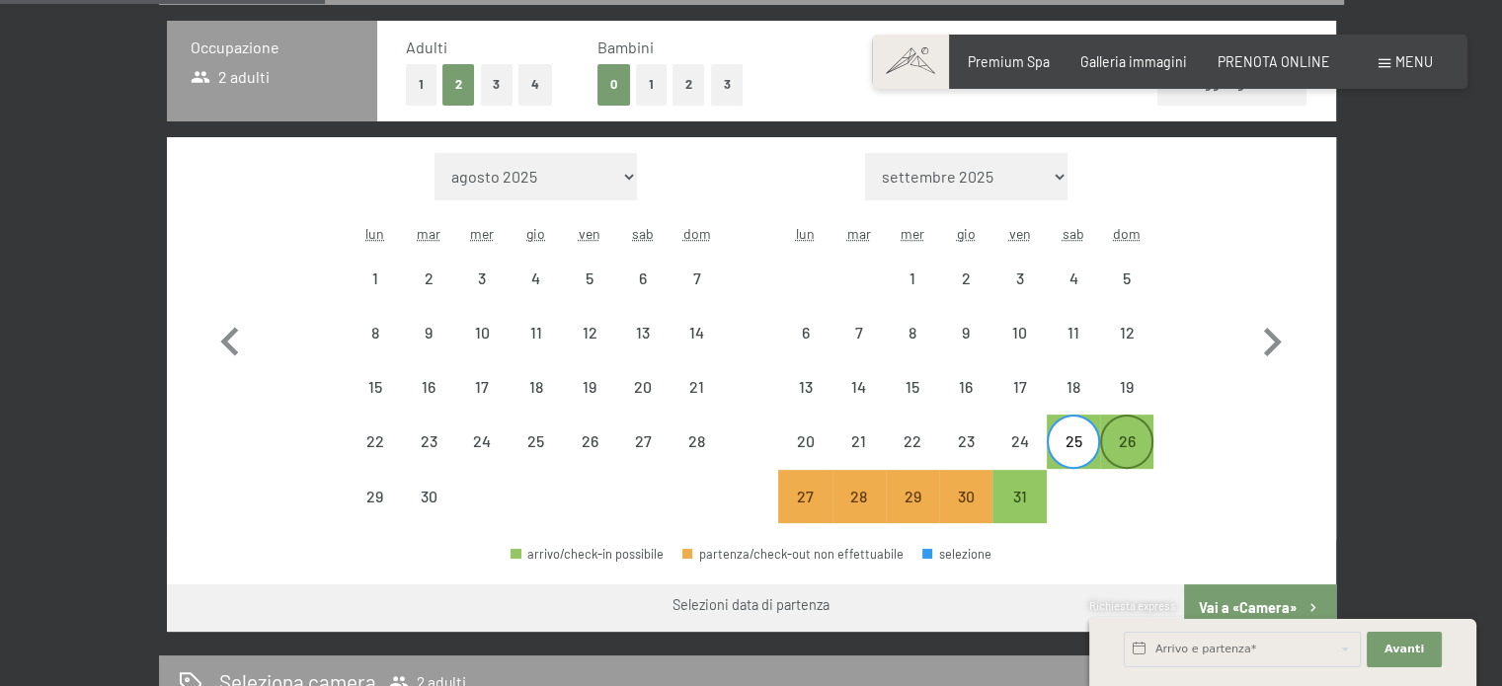
click at [1134, 442] on div "26" at bounding box center [1126, 457] width 49 height 49
select select "[DATE]"
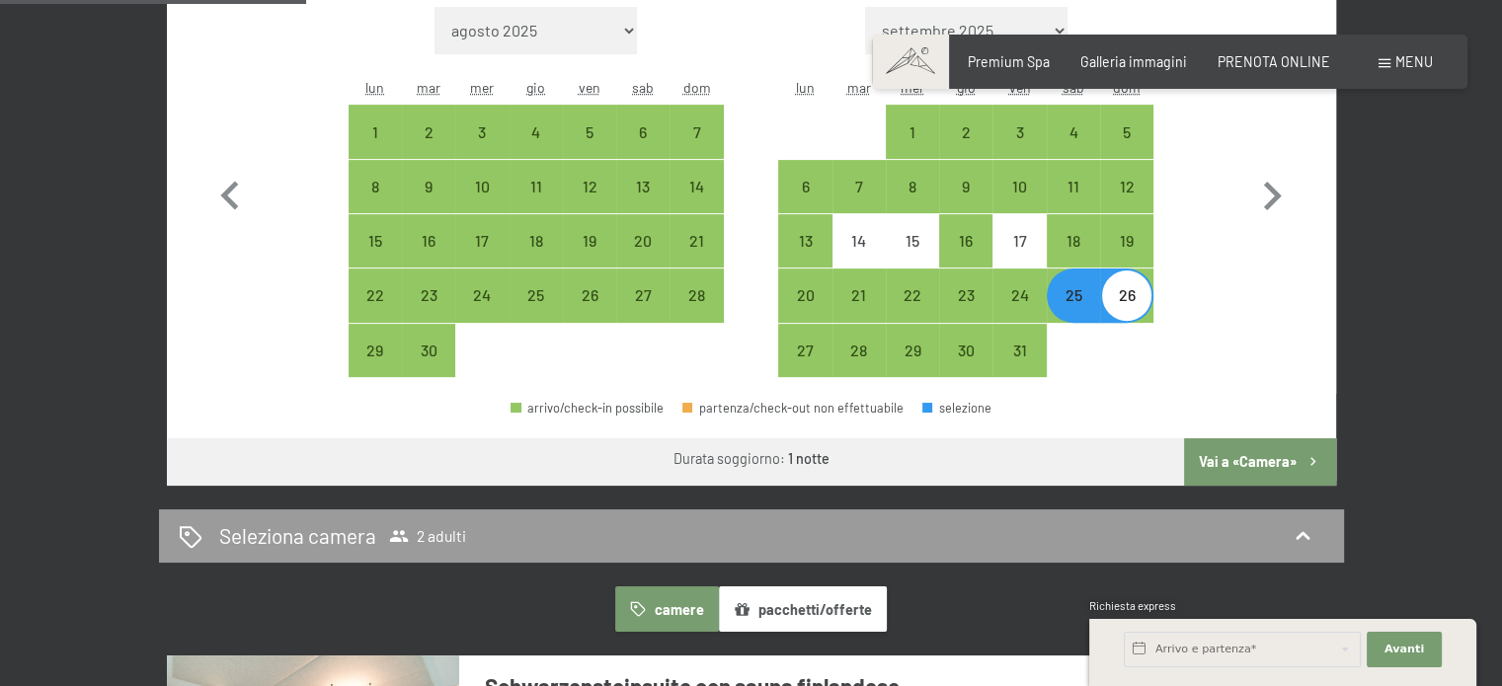
scroll to position [675, 0]
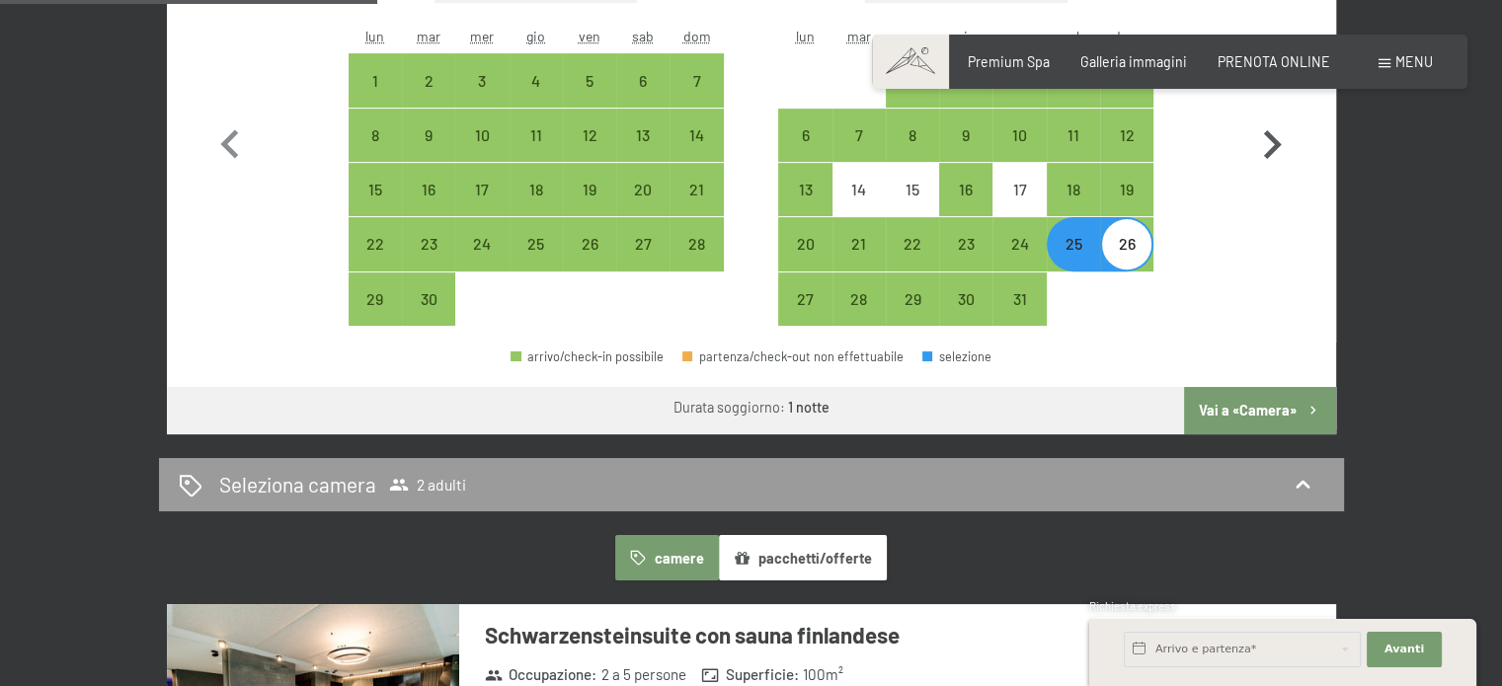
click at [1291, 397] on button "Vai a «Camera»" at bounding box center [1259, 410] width 151 height 47
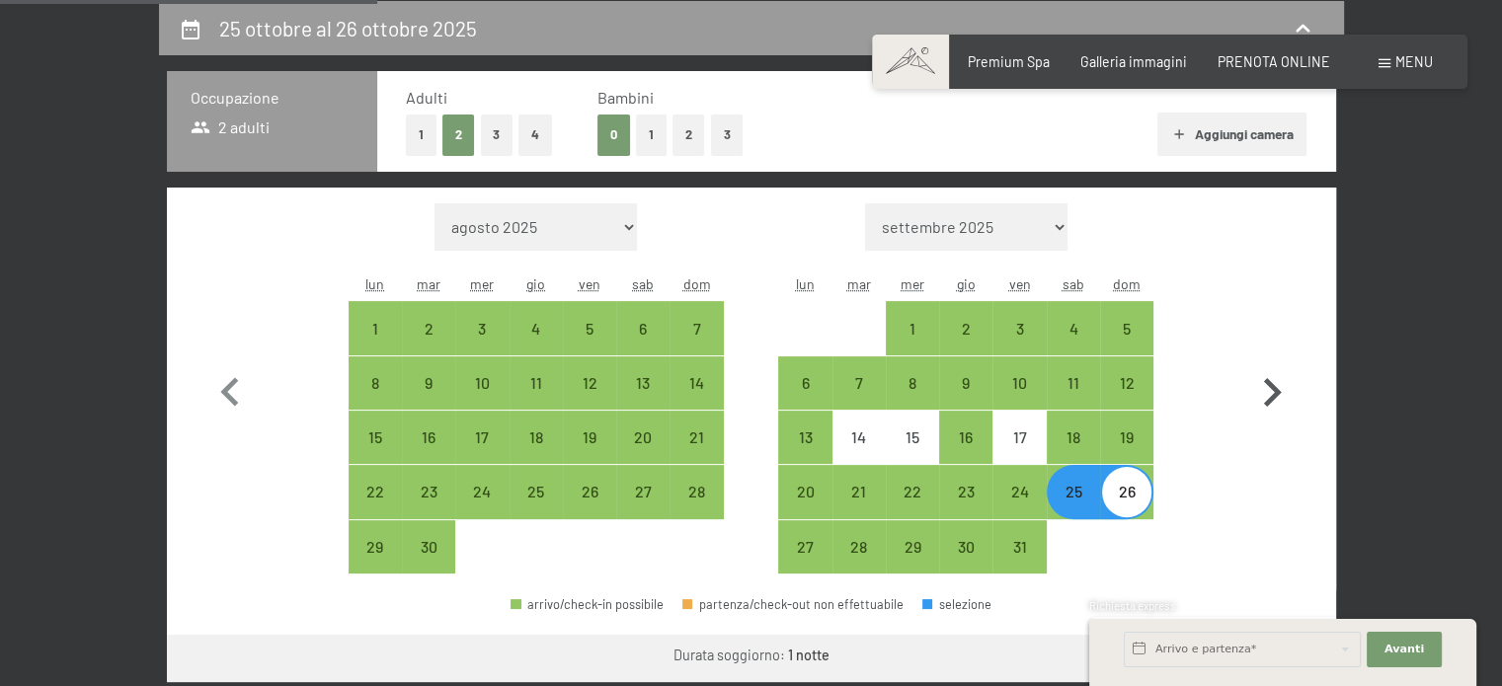
select select "[DATE]"
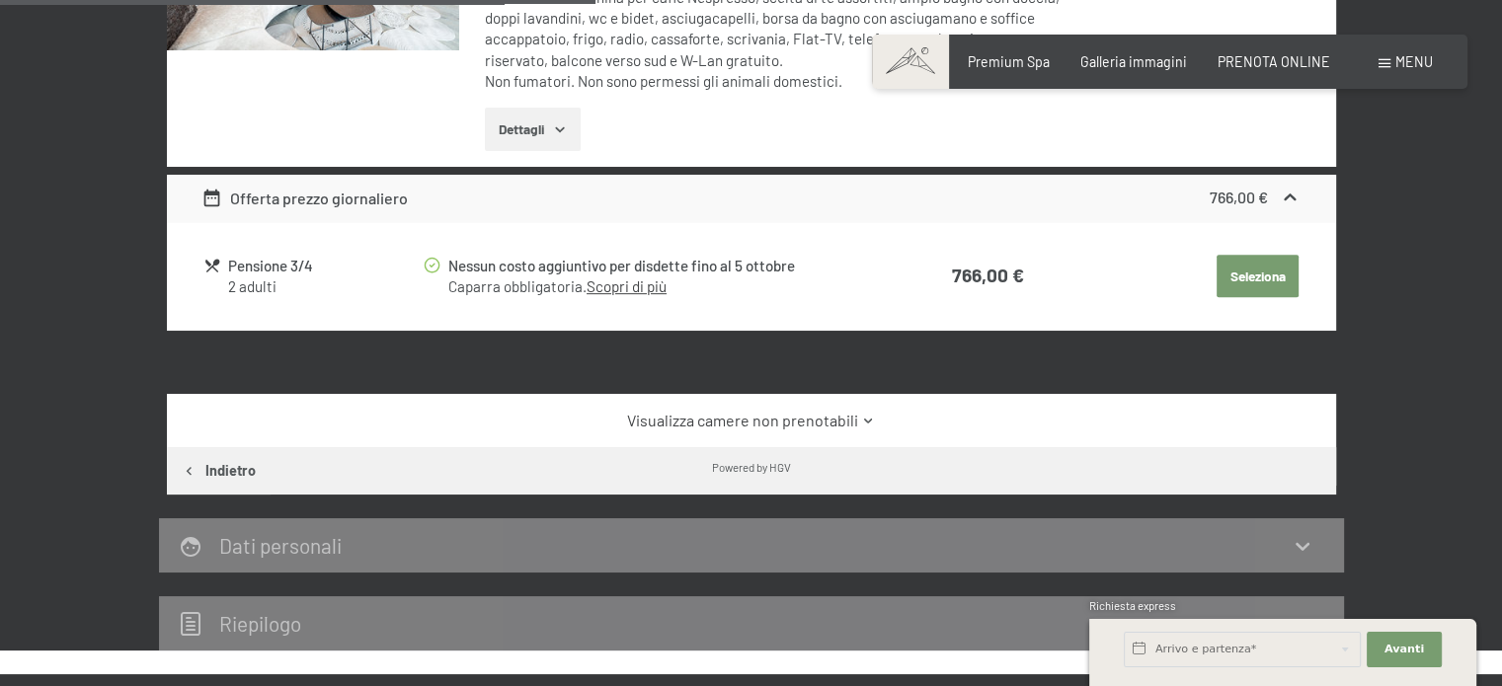
scroll to position [823, 0]
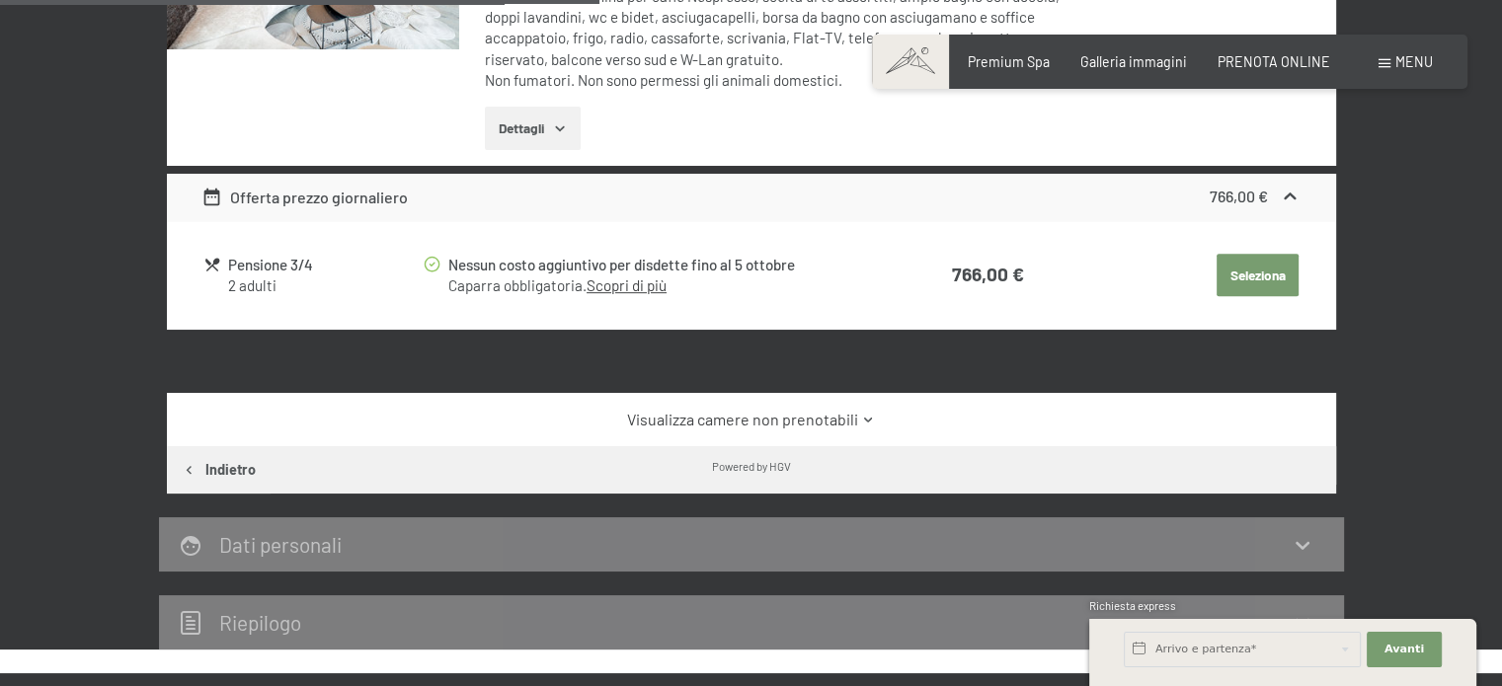
click at [781, 419] on link "Visualizza camere non prenotabili" at bounding box center [750, 420] width 1099 height 22
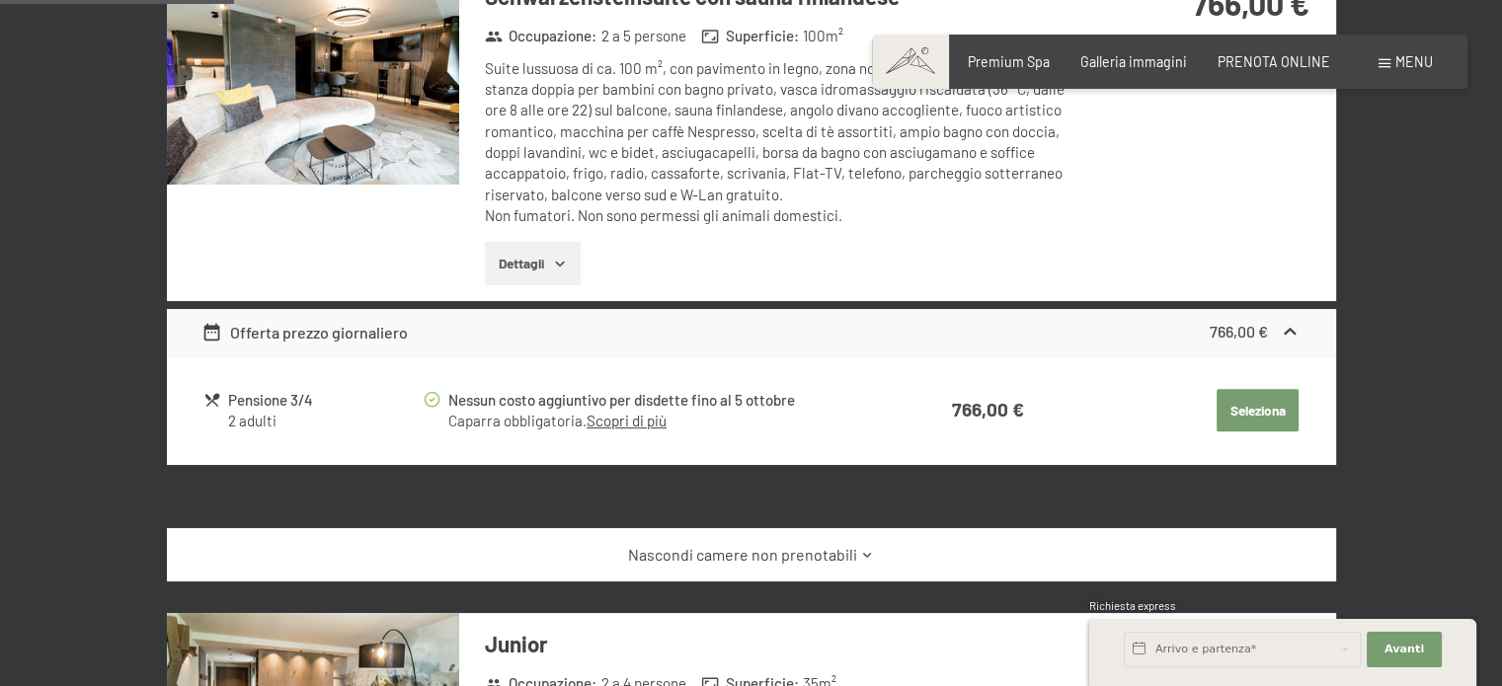
scroll to position [131, 0]
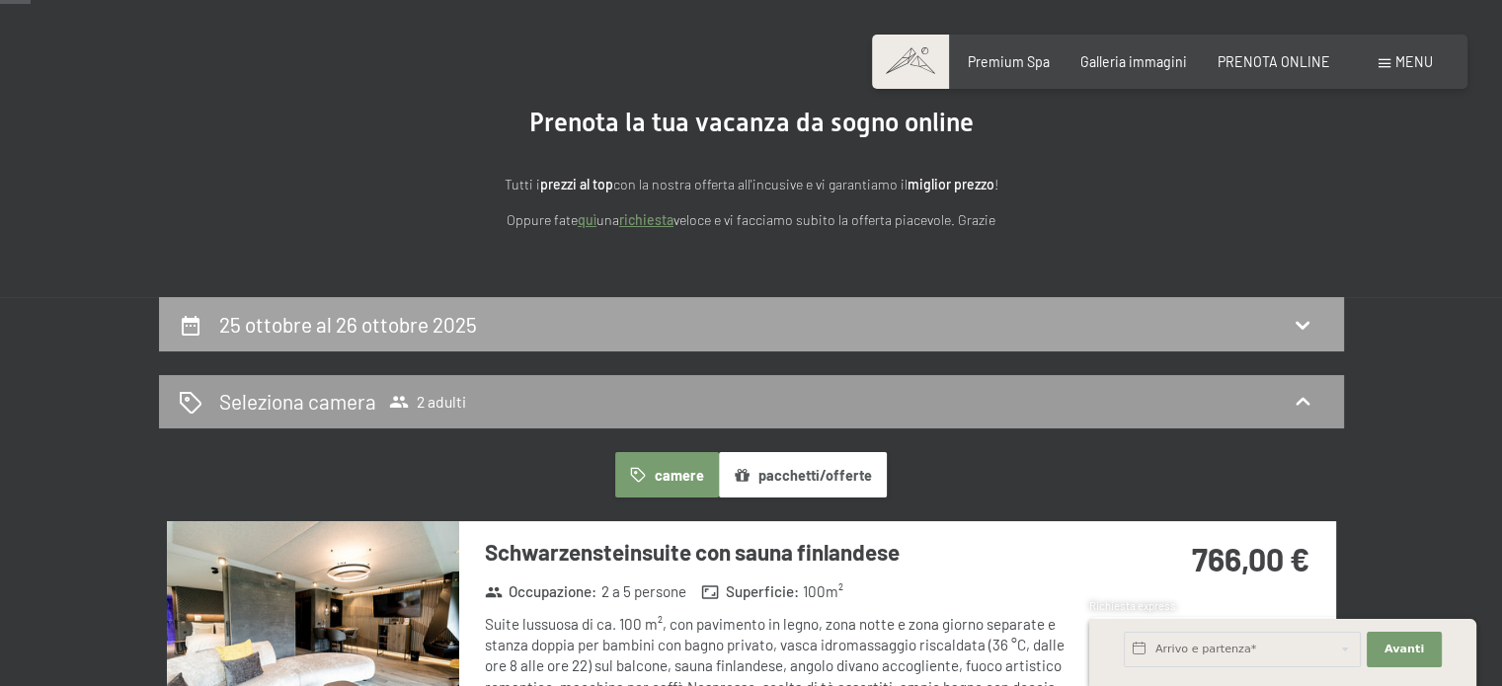
click at [427, 336] on div "25 ottobre al 26 ottobre 2025" at bounding box center [352, 324] width 266 height 29
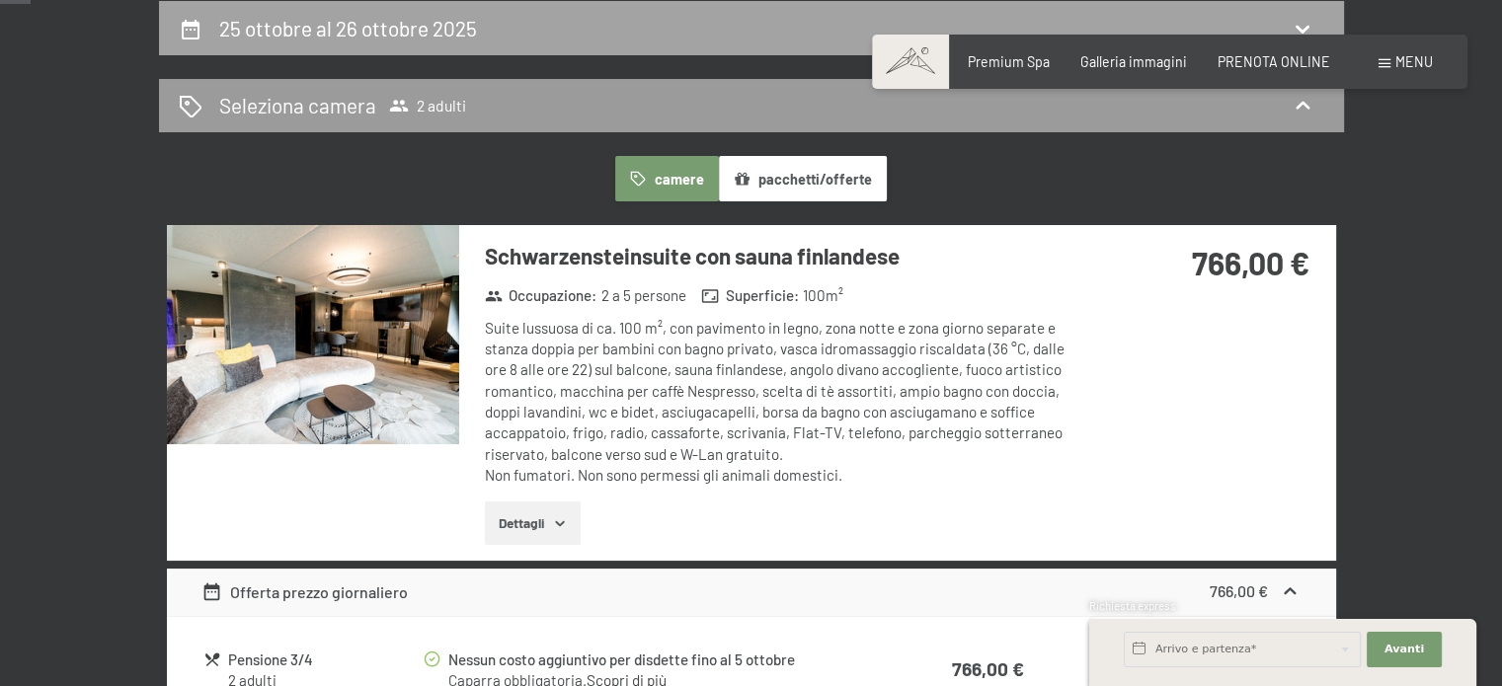
select select "[DATE]"
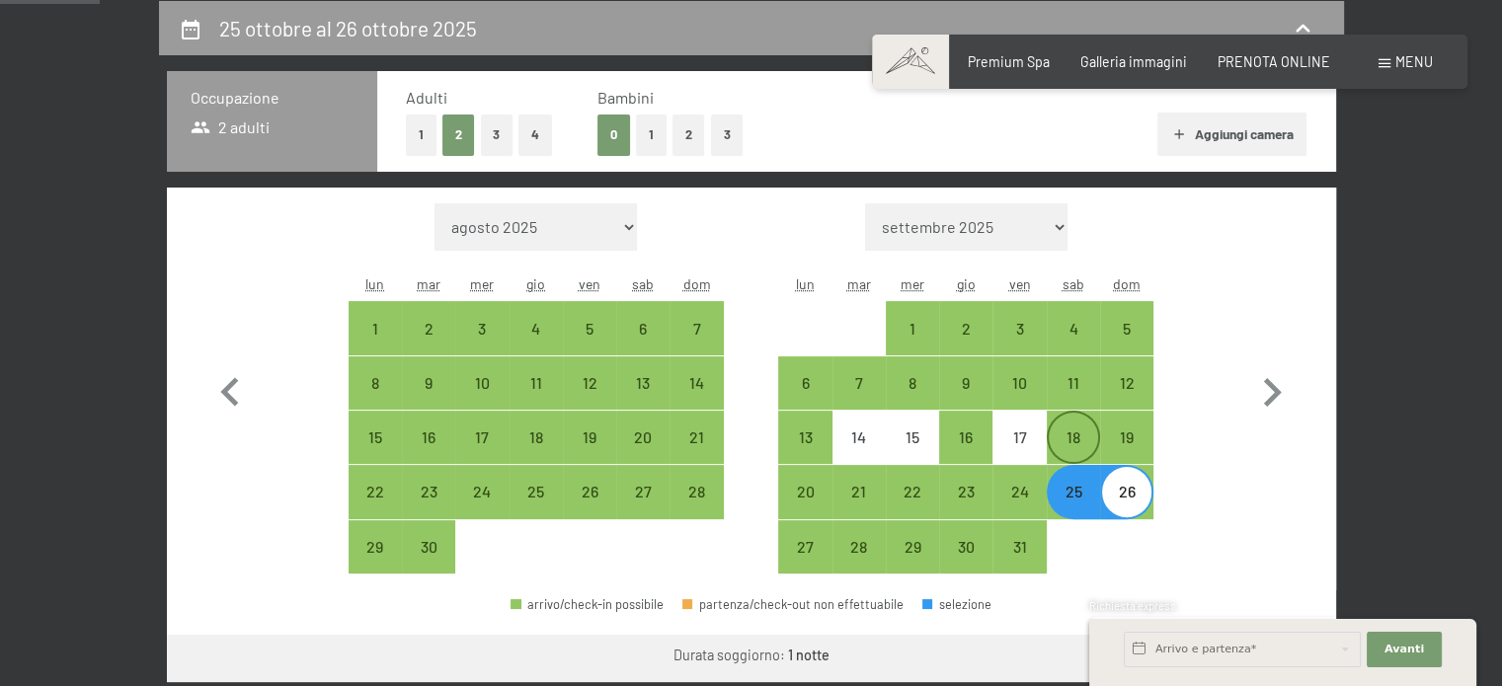
click at [1075, 440] on div "18" at bounding box center [1073, 454] width 49 height 49
select select "[DATE]"
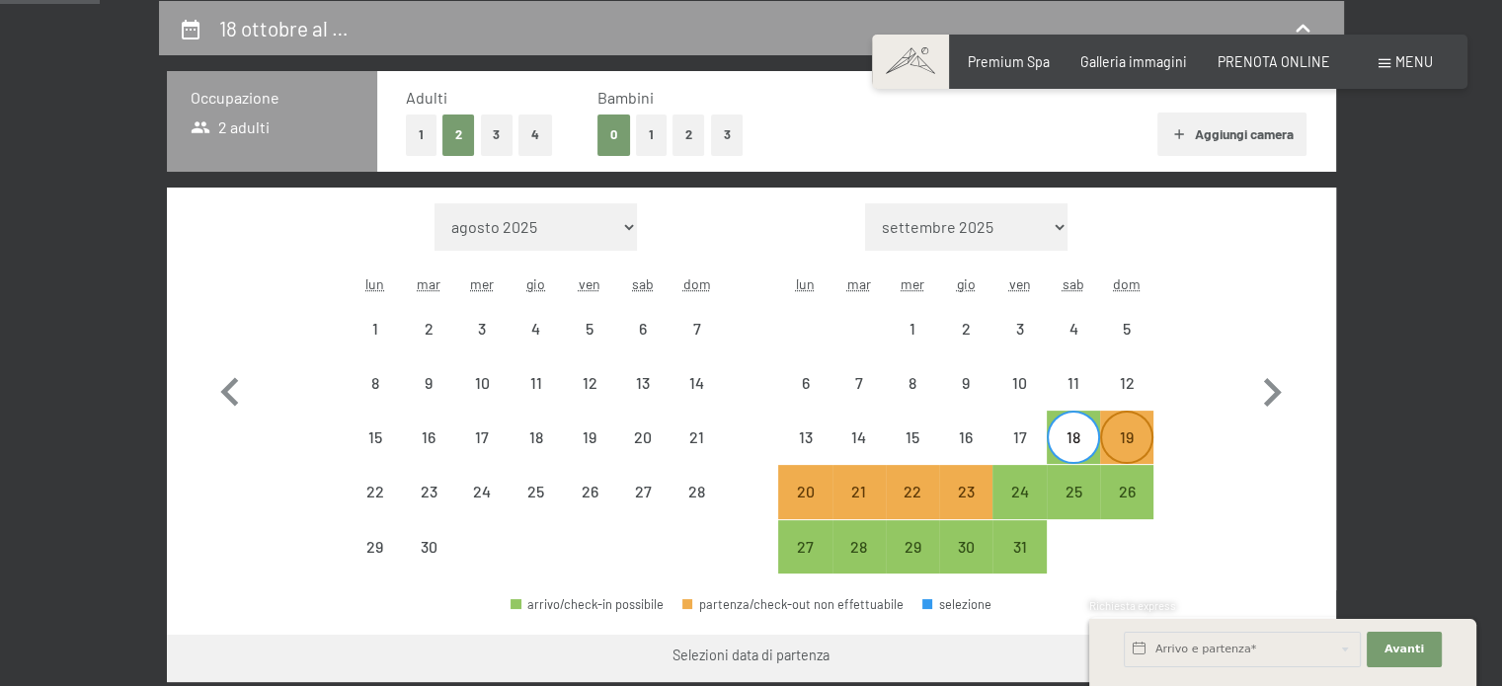
click at [1129, 434] on div "19" at bounding box center [1126, 454] width 49 height 49
select select "[DATE]"
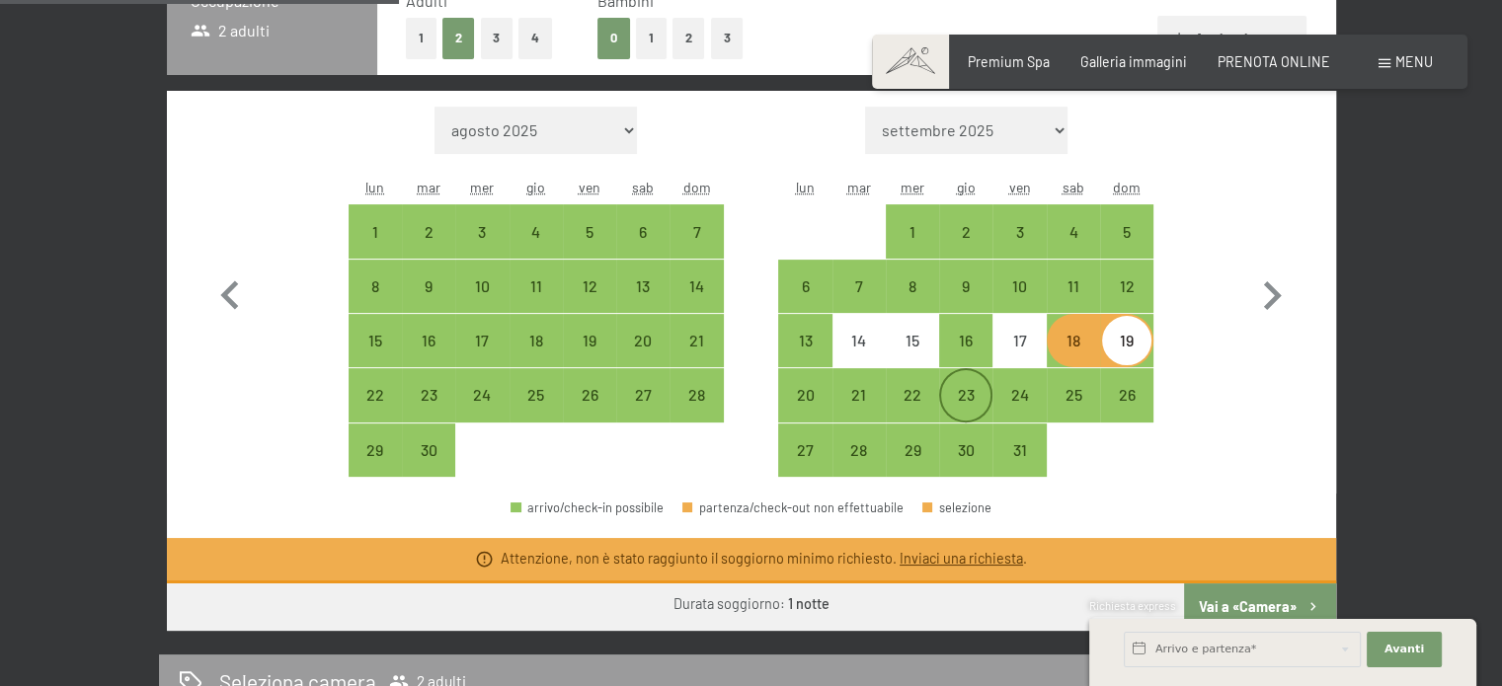
scroll to position [526, 0]
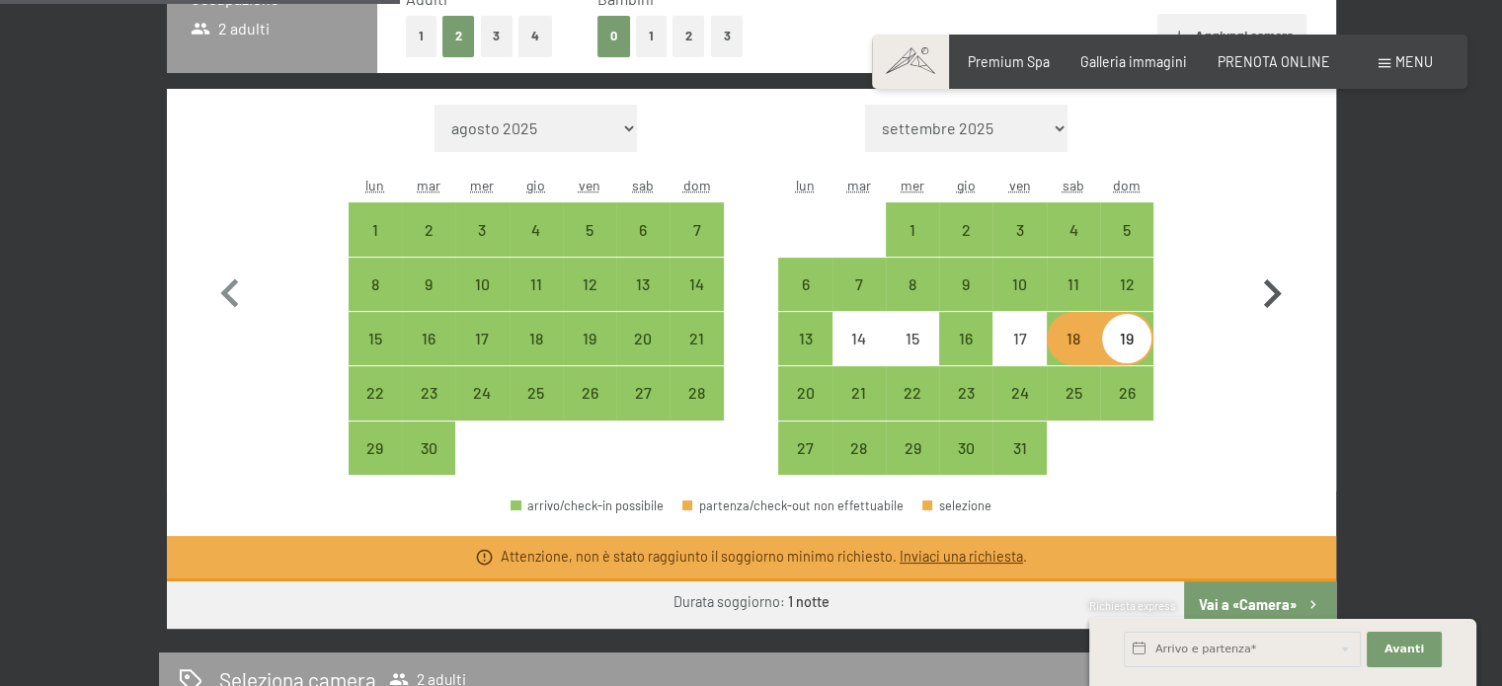
click at [1276, 285] on icon "button" at bounding box center [1271, 294] width 57 height 57
select select "[DATE]"
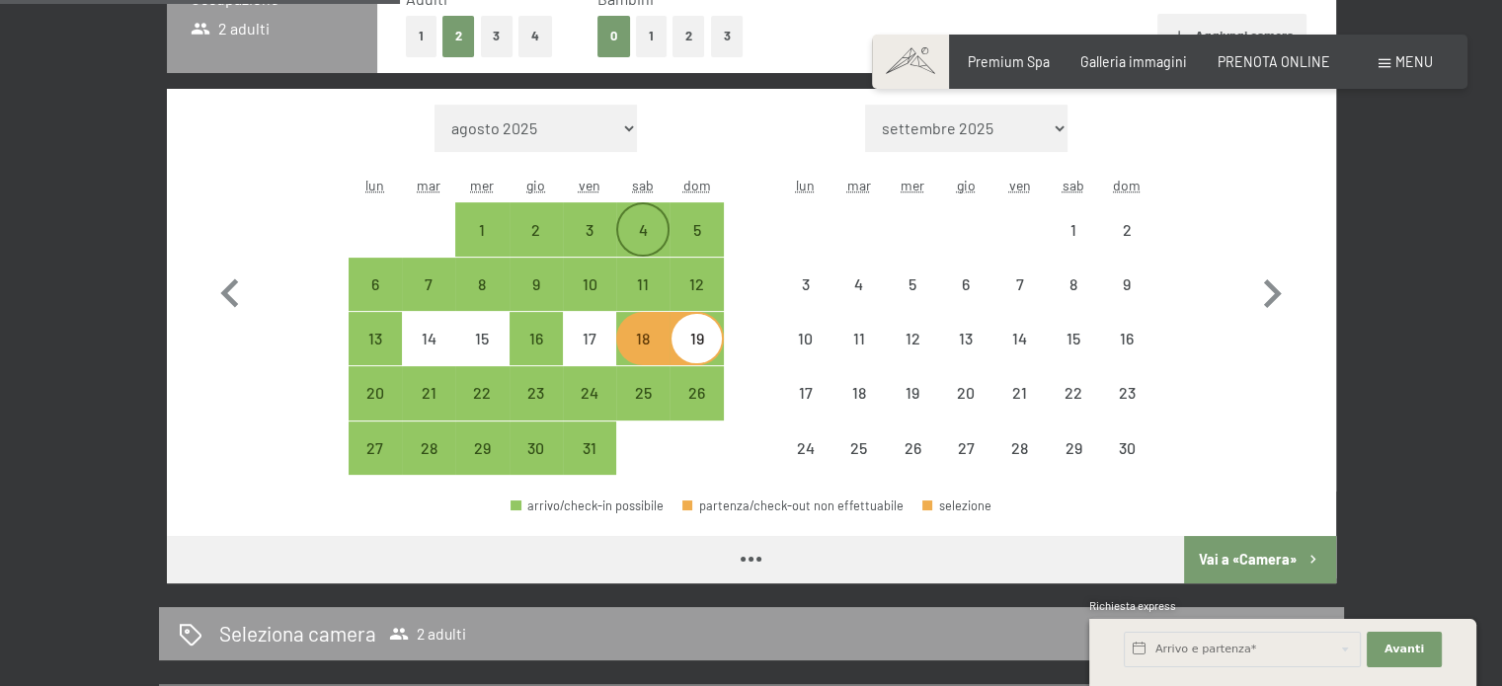
click at [640, 235] on div "4" at bounding box center [642, 246] width 49 height 49
select select "[DATE]"
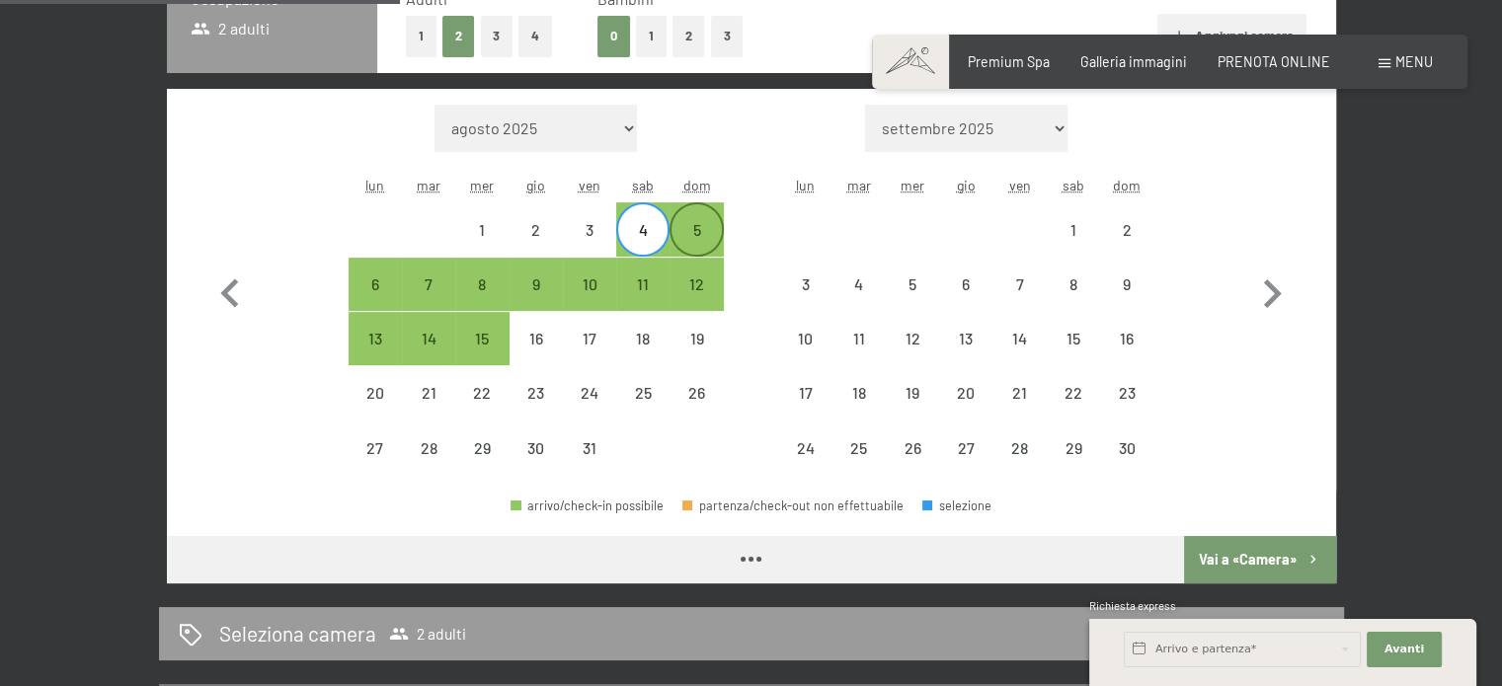
click at [703, 232] on div "5" at bounding box center [695, 246] width 49 height 49
select select "[DATE]"
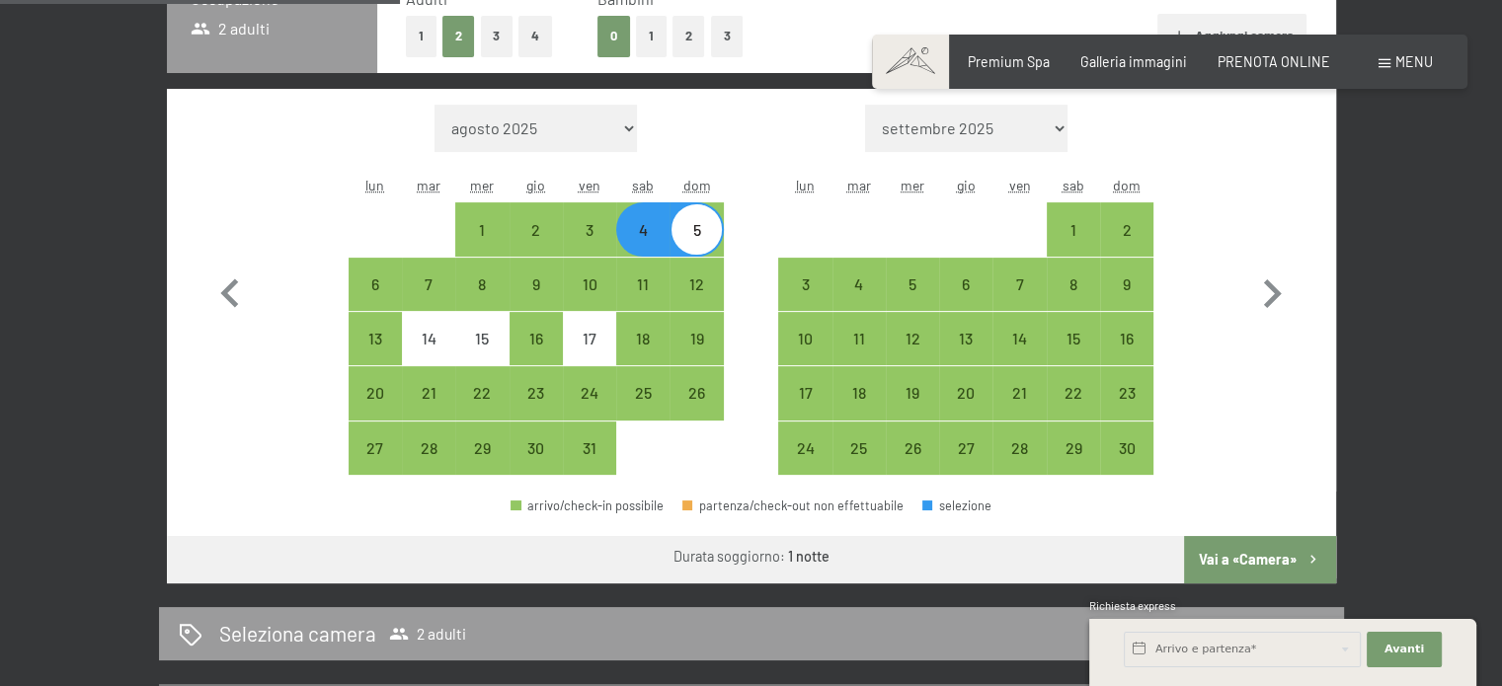
click at [1280, 540] on button "Vai a «Camera»" at bounding box center [1259, 559] width 151 height 47
select select "[DATE]"
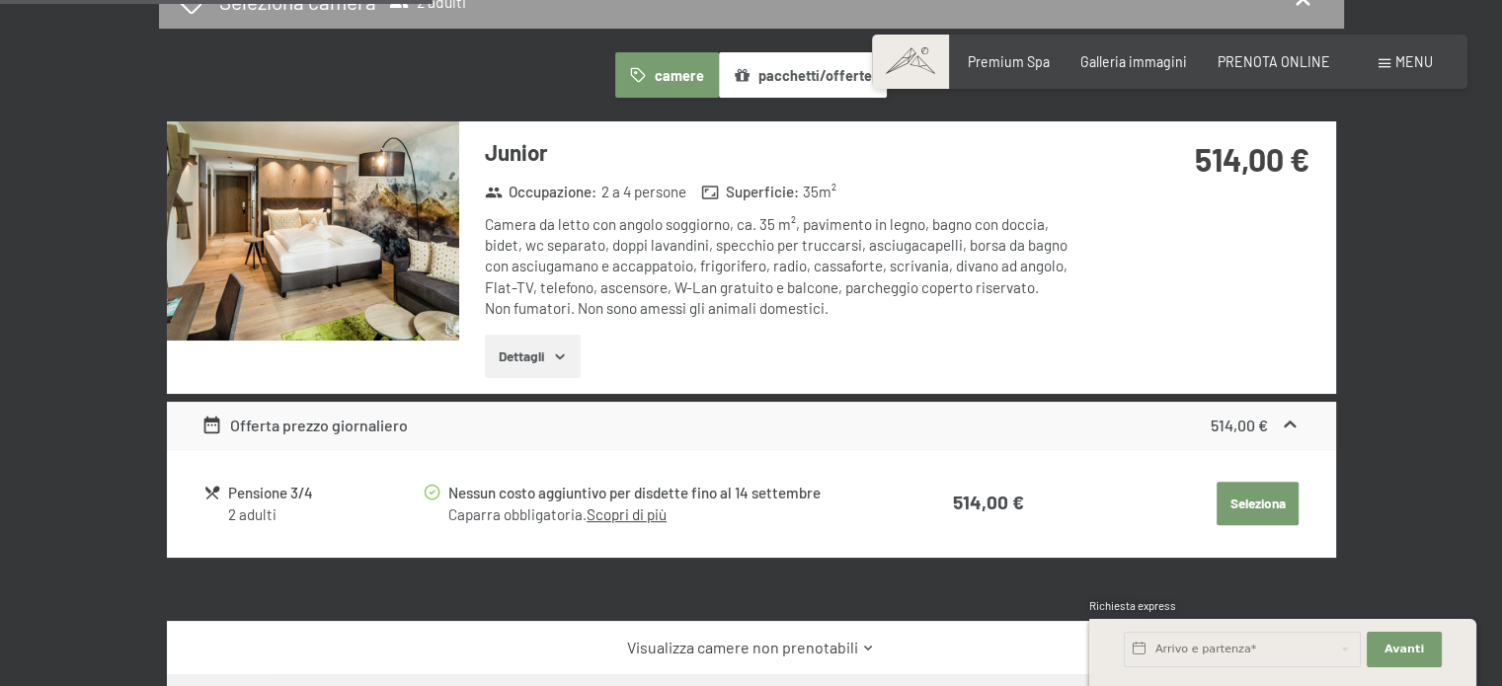
scroll to position [428, 0]
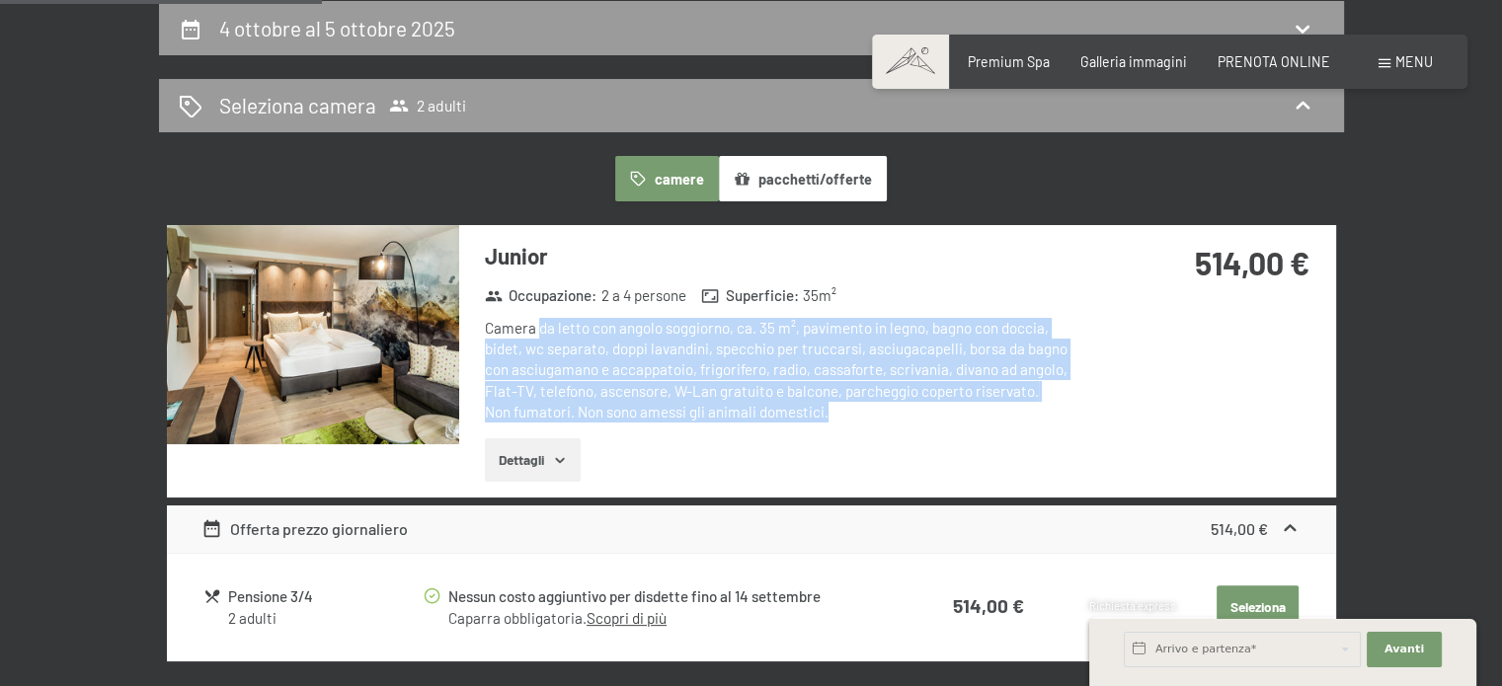
drag, startPoint x: 538, startPoint y: 326, endPoint x: 826, endPoint y: 406, distance: 298.3
click at [826, 406] on div "Camera da letto con angolo soggiorno, ca. 35 m², pavimento in legno, bagno con …" at bounding box center [779, 370] width 588 height 105
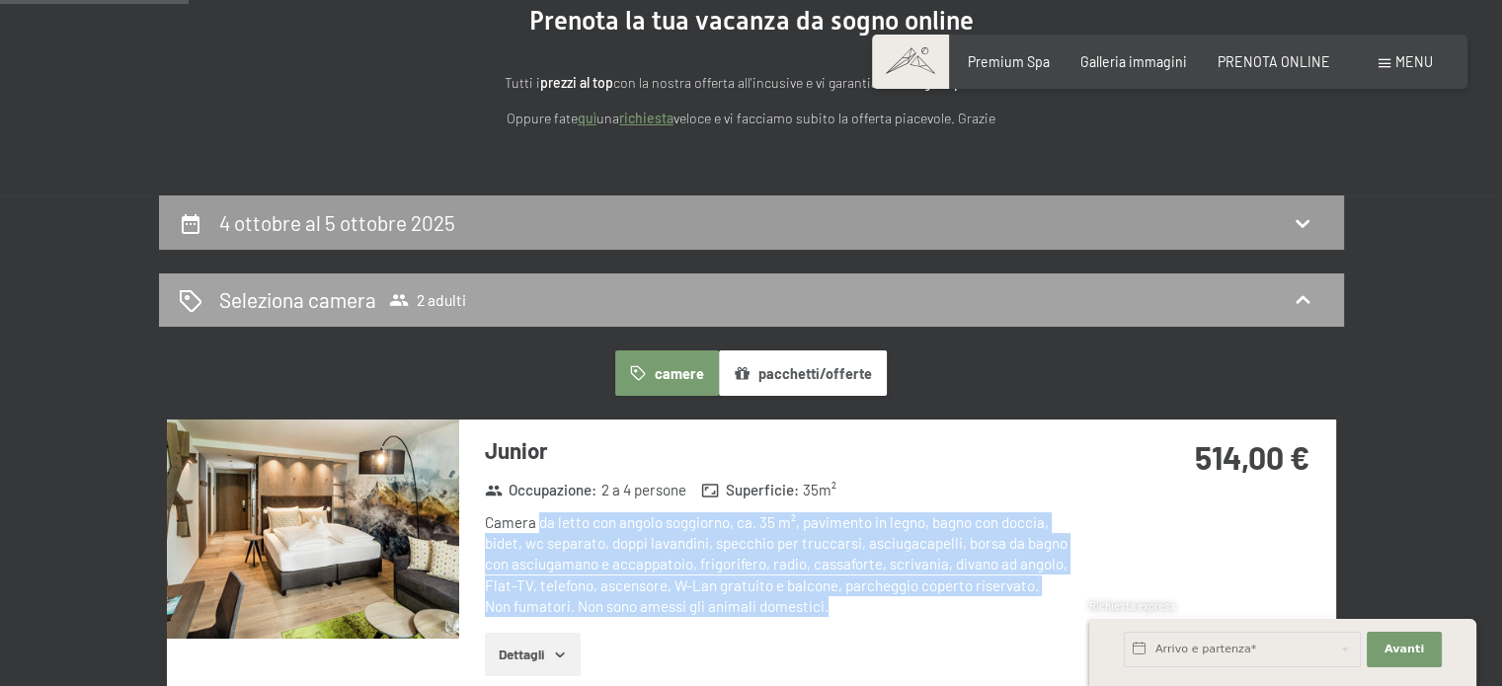
scroll to position [230, 0]
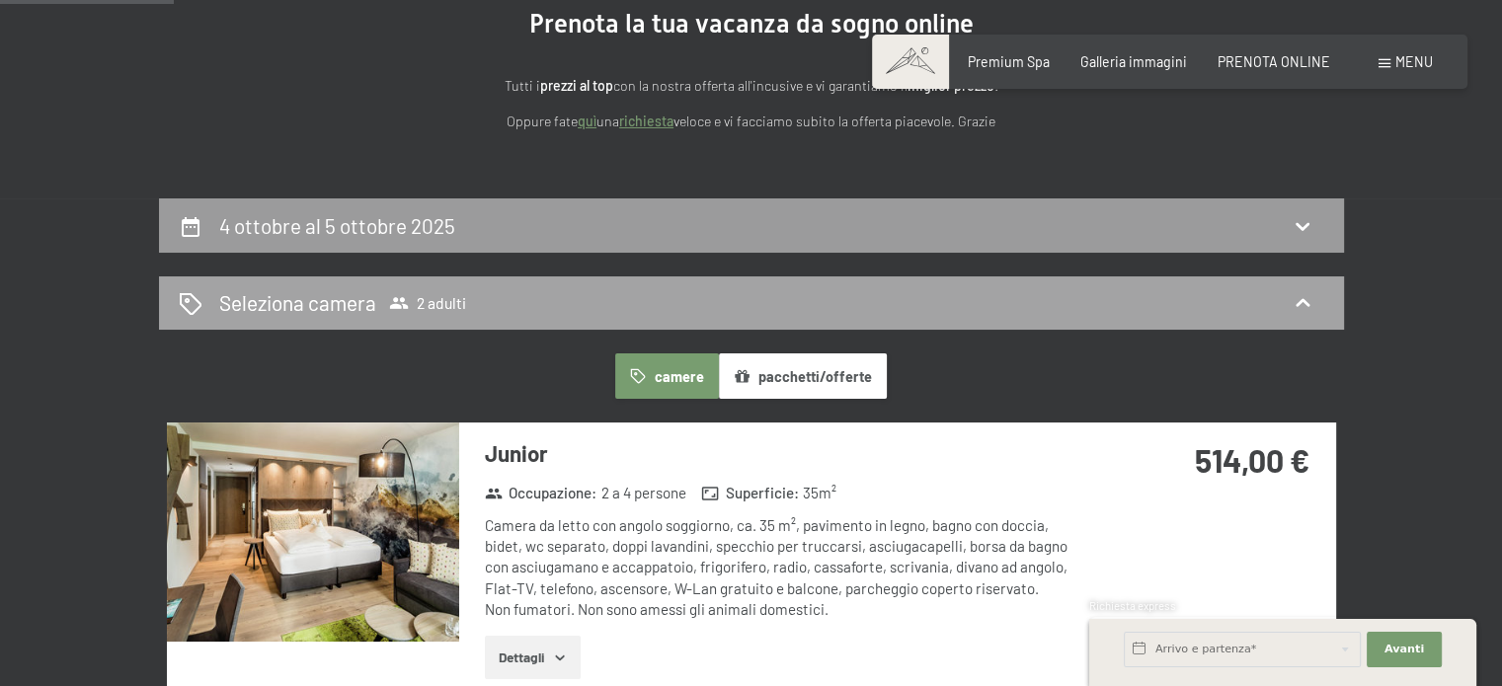
click at [614, 312] on div "Seleziona camera 2 adulti" at bounding box center [751, 302] width 1145 height 29
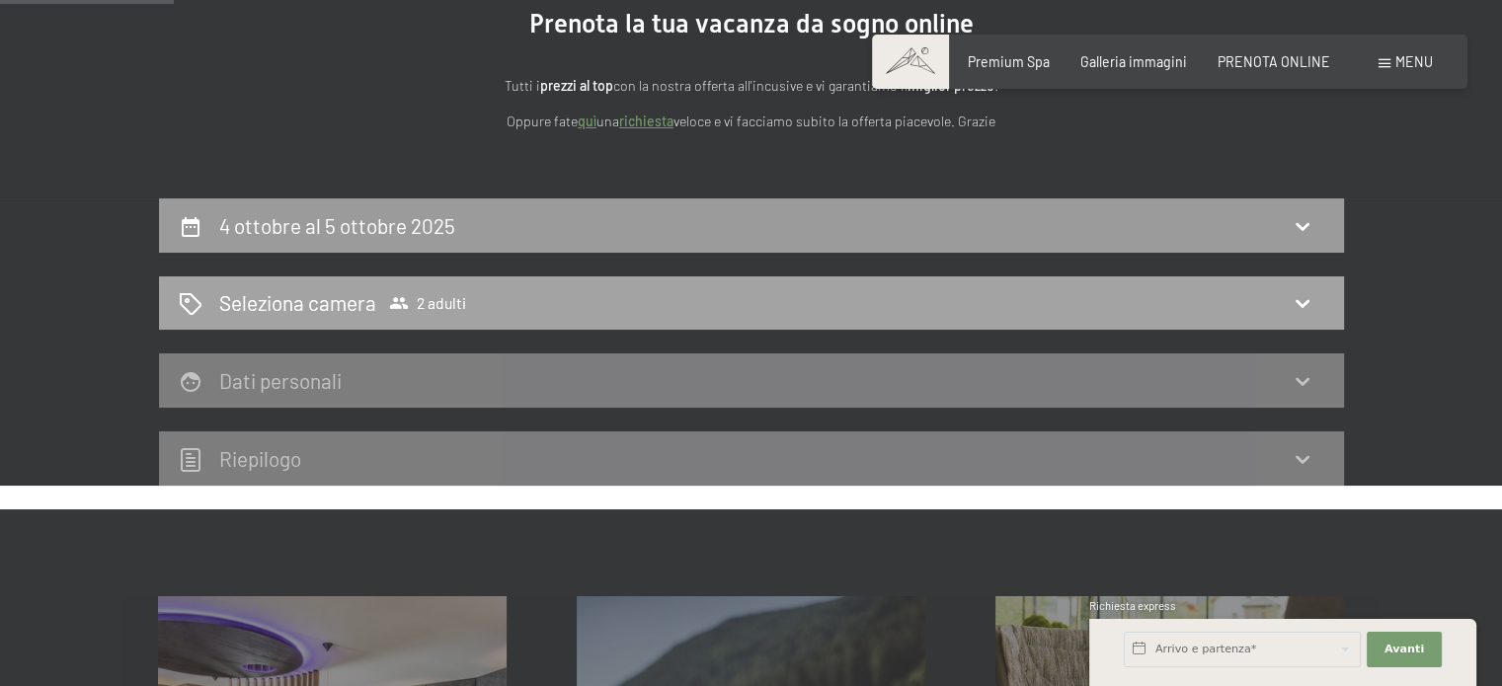
click at [619, 302] on div "Seleziona camera 2 adulti" at bounding box center [751, 302] width 1145 height 29
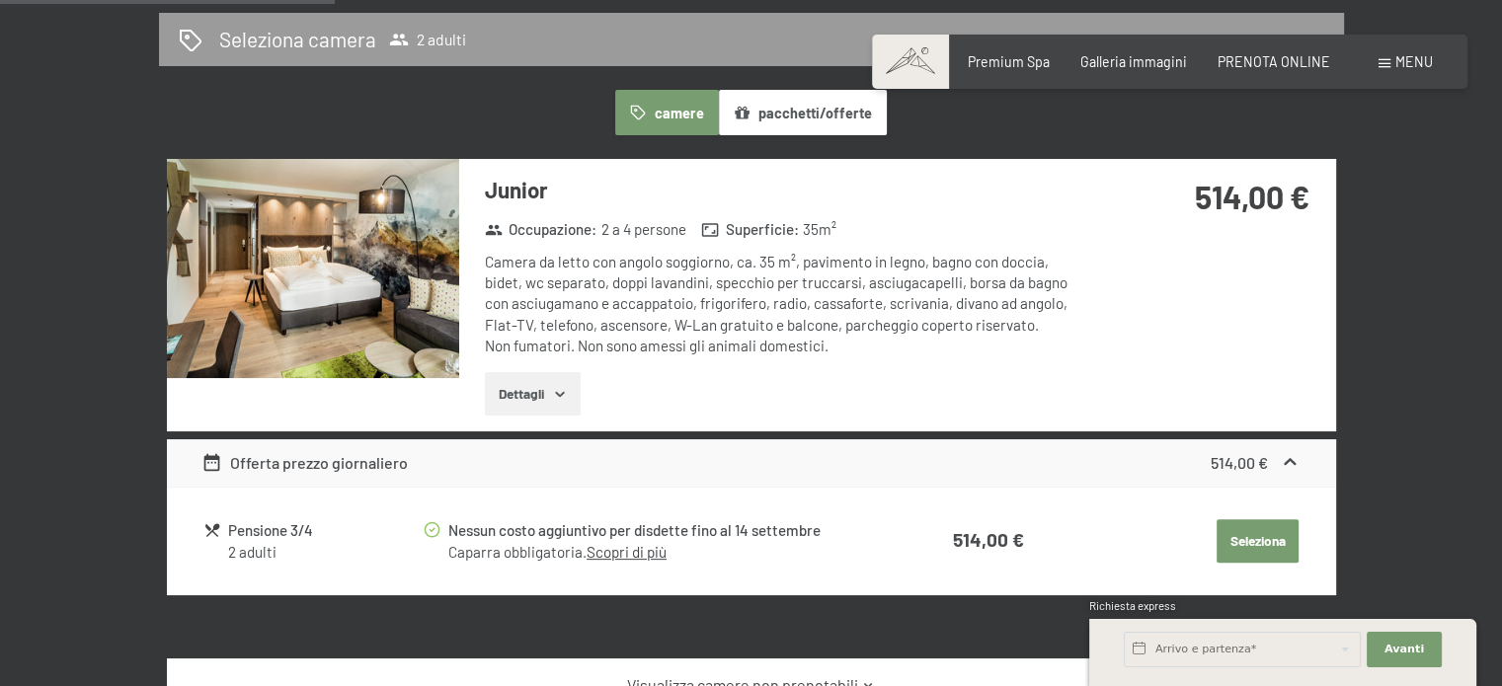
scroll to position [526, 0]
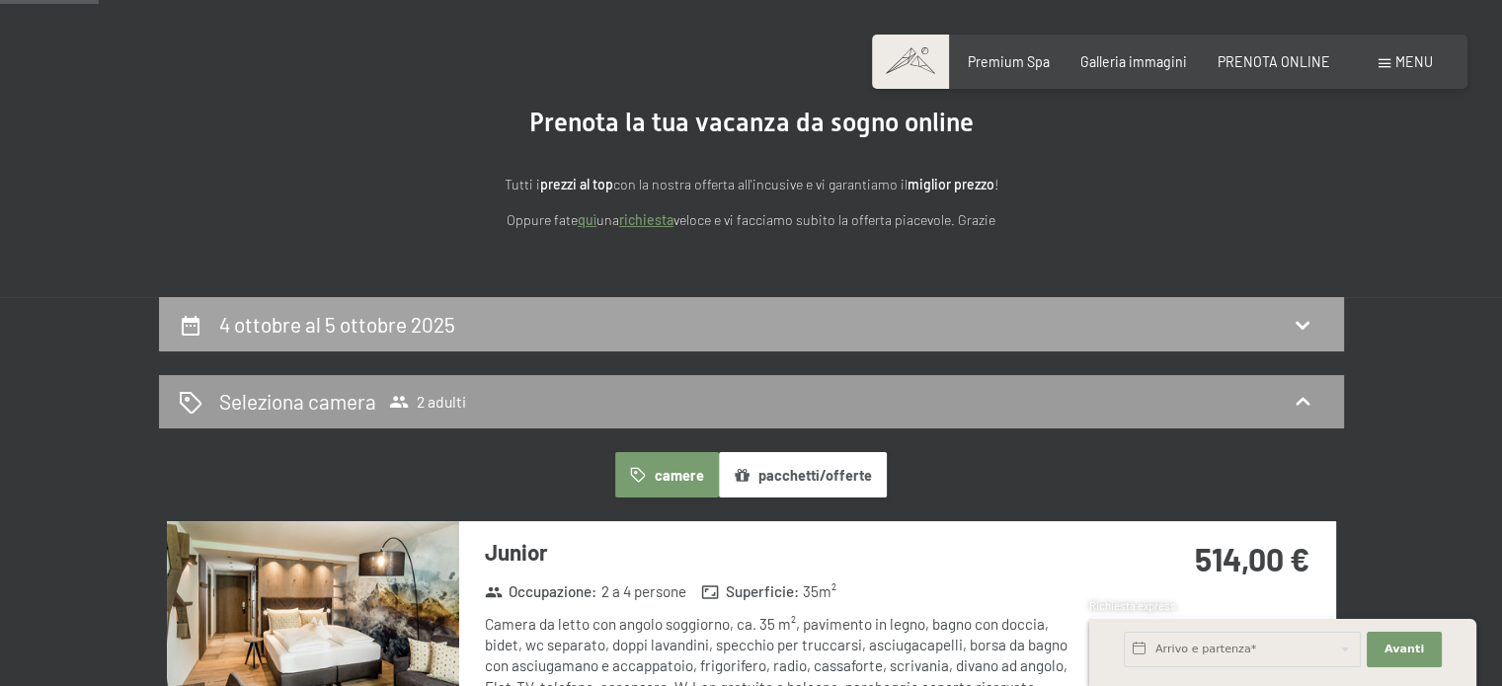
click at [385, 331] on h2 "4 ottobre al 5 ottobre 2025" at bounding box center [337, 324] width 236 height 25
select select "[DATE]"
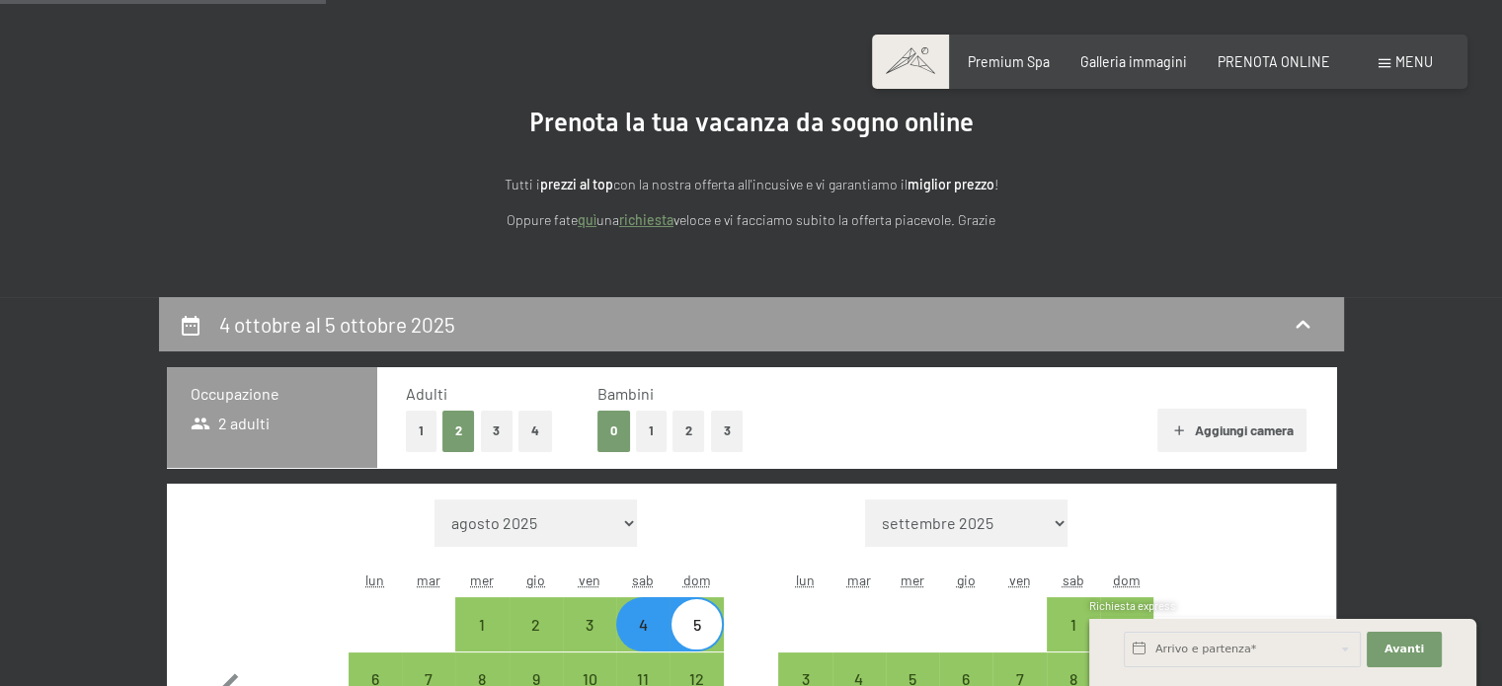
scroll to position [428, 0]
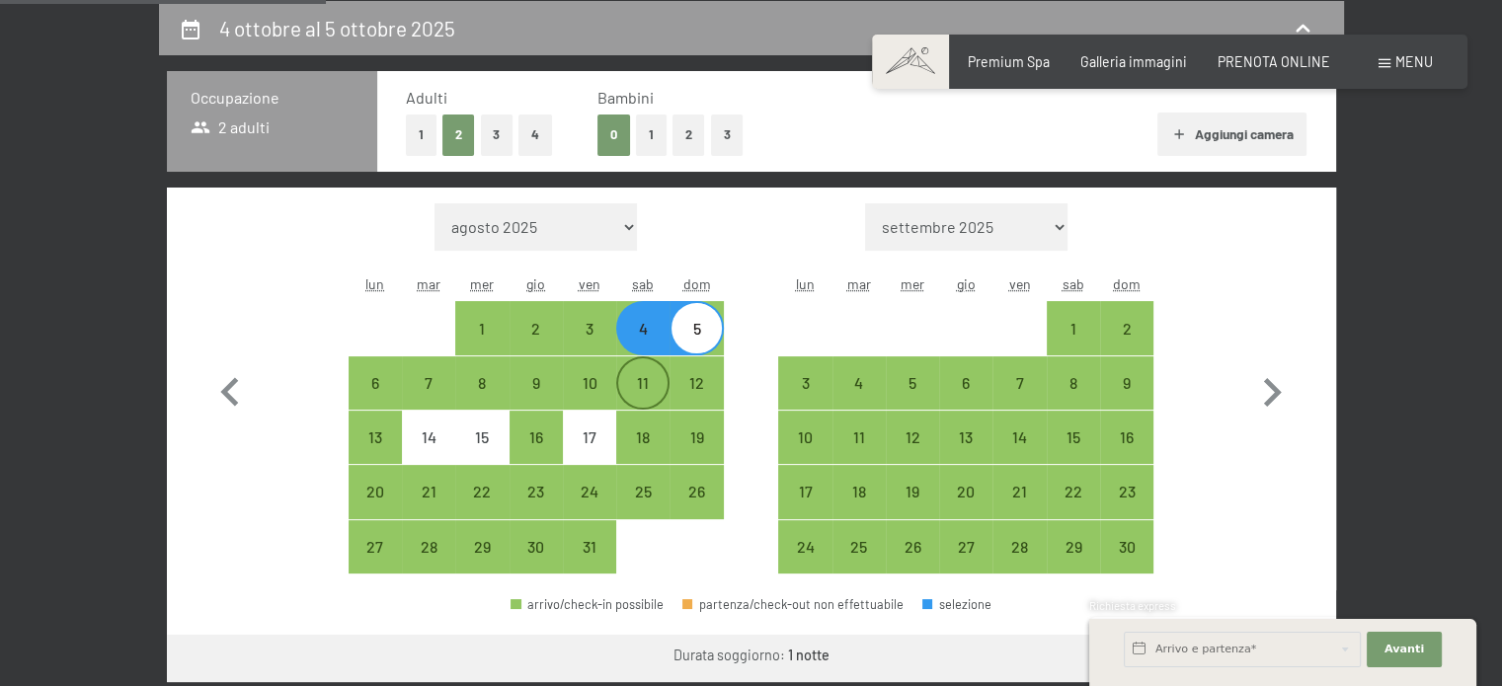
click at [652, 382] on div "11" at bounding box center [642, 399] width 49 height 49
select select "[DATE]"
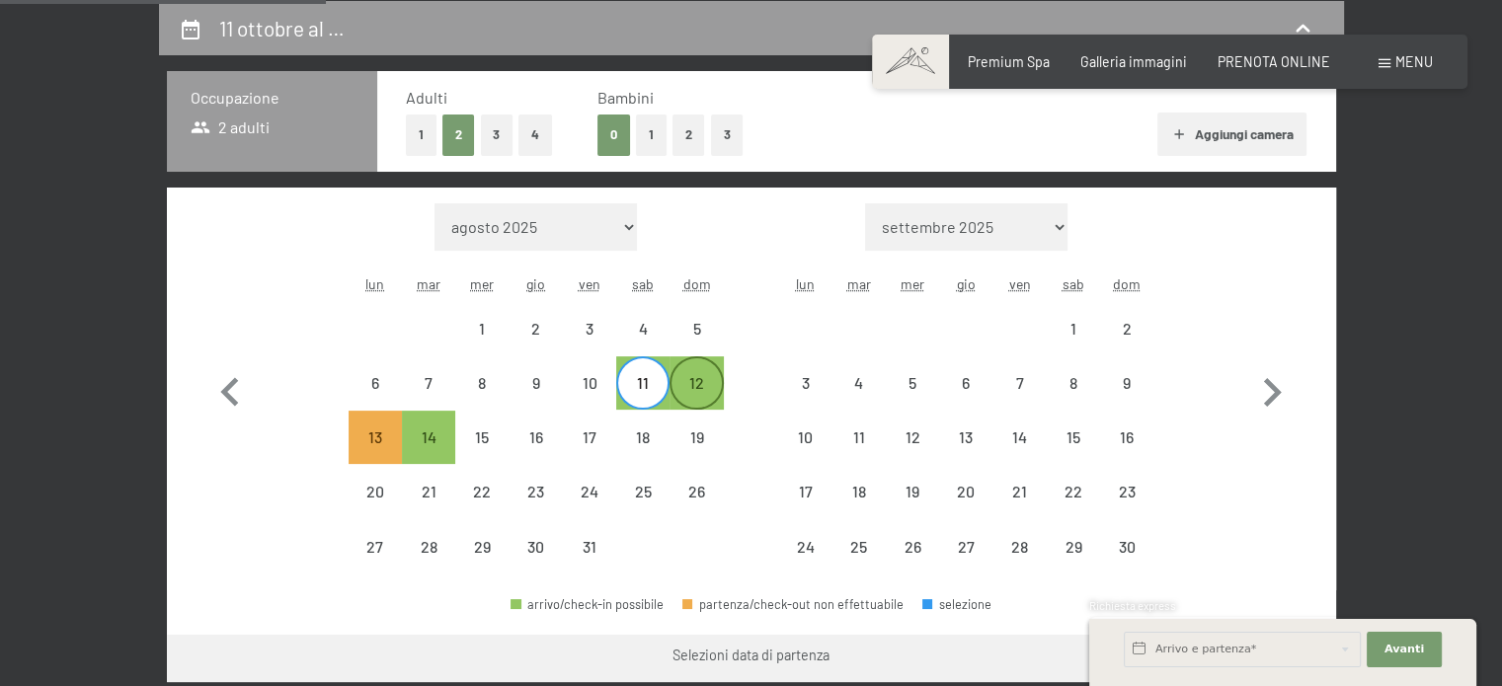
click at [706, 386] on div "12" at bounding box center [695, 399] width 49 height 49
select select "[DATE]"
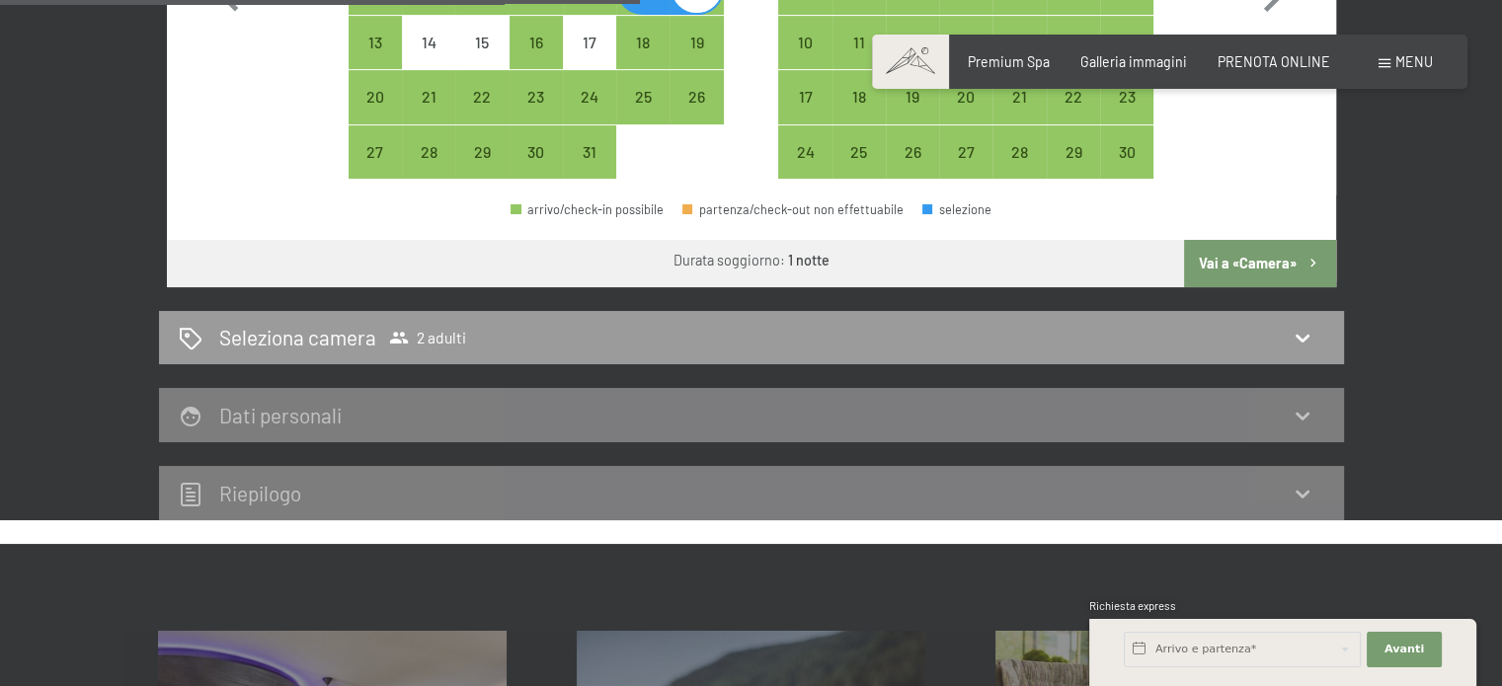
click at [1242, 248] on button "Vai a «Camera»" at bounding box center [1259, 263] width 151 height 47
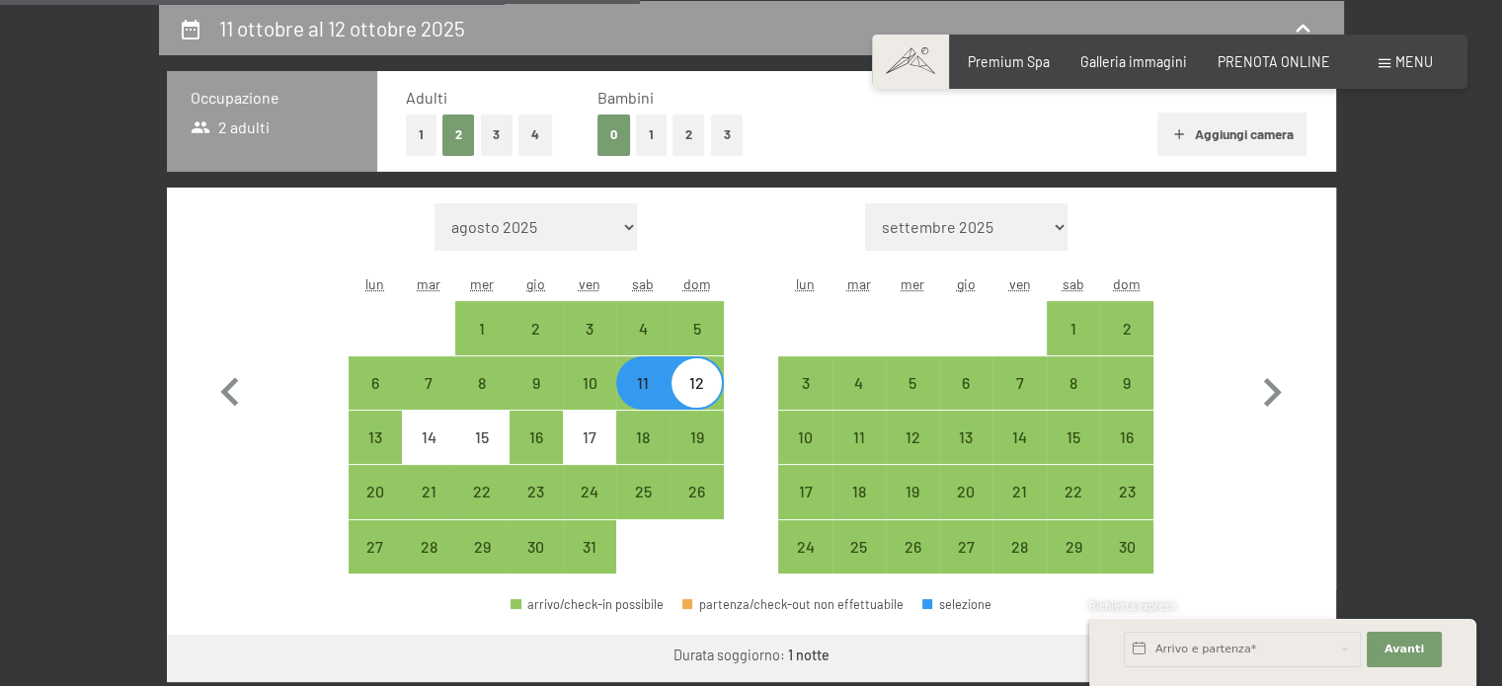
select select "[DATE]"
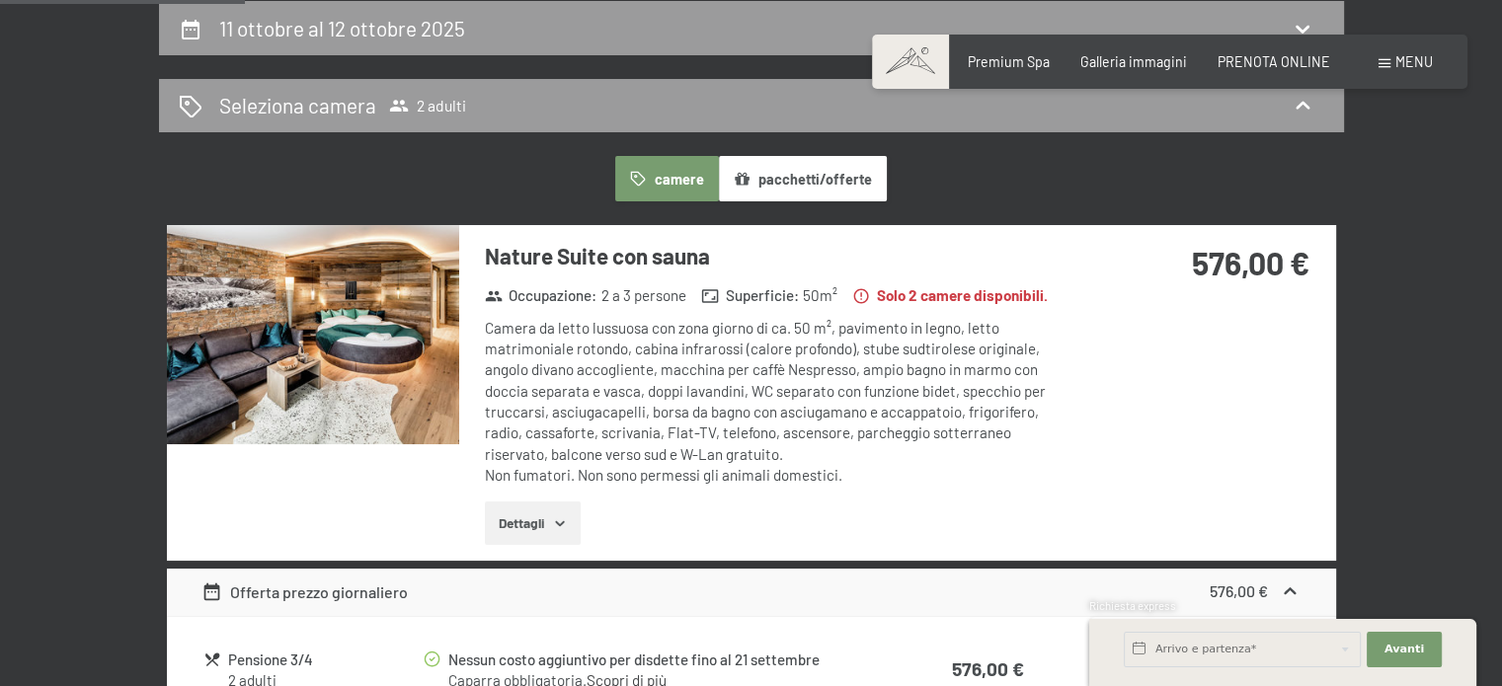
click at [563, 527] on icon "button" at bounding box center [560, 523] width 16 height 16
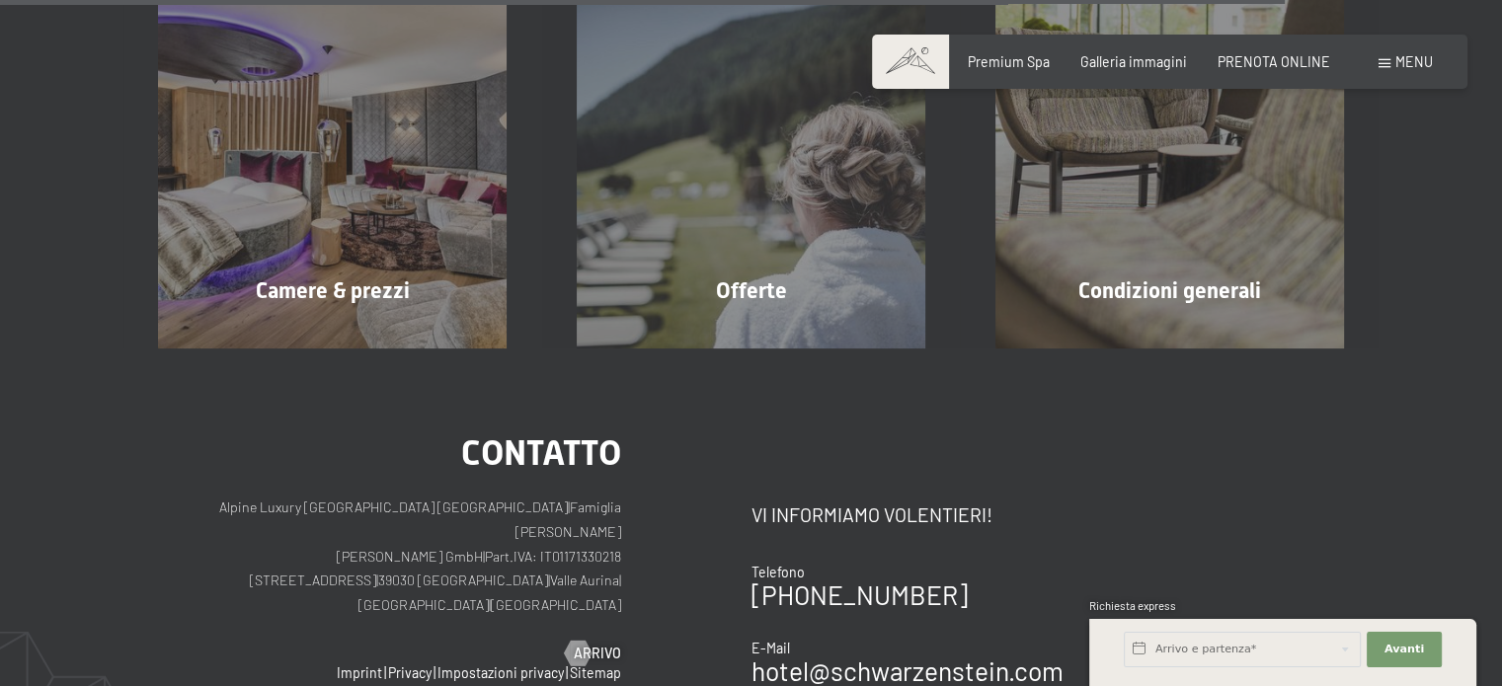
scroll to position [2877, 0]
